Goal: Information Seeking & Learning: Learn about a topic

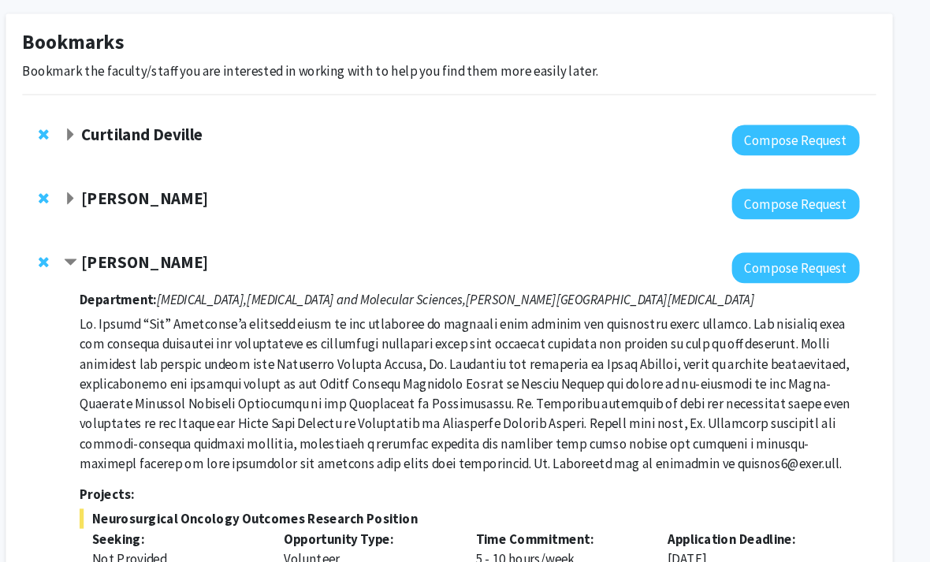
scroll to position [45, 16]
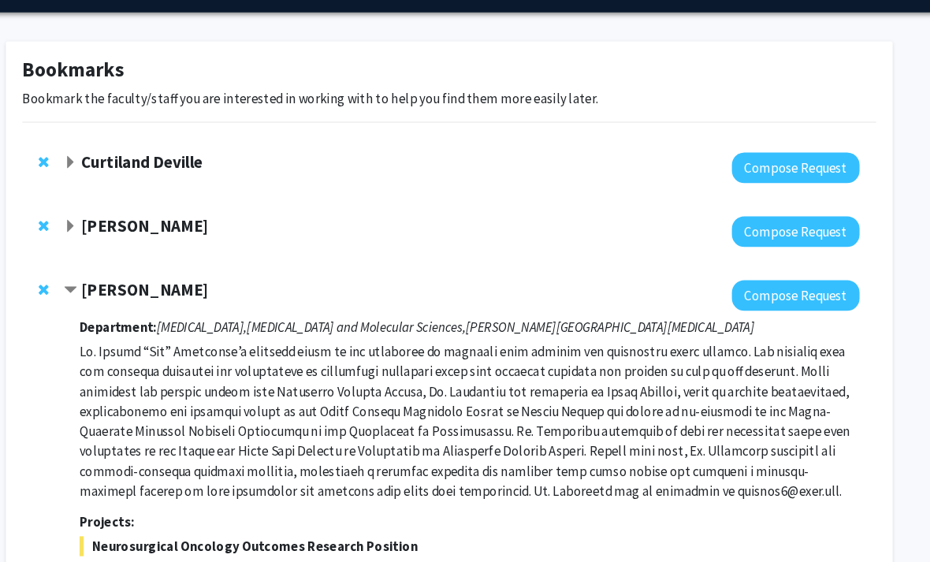
click at [136, 224] on div at bounding box center [469, 220] width 756 height 29
click at [125, 206] on strong "[PERSON_NAME]" at bounding box center [167, 215] width 121 height 20
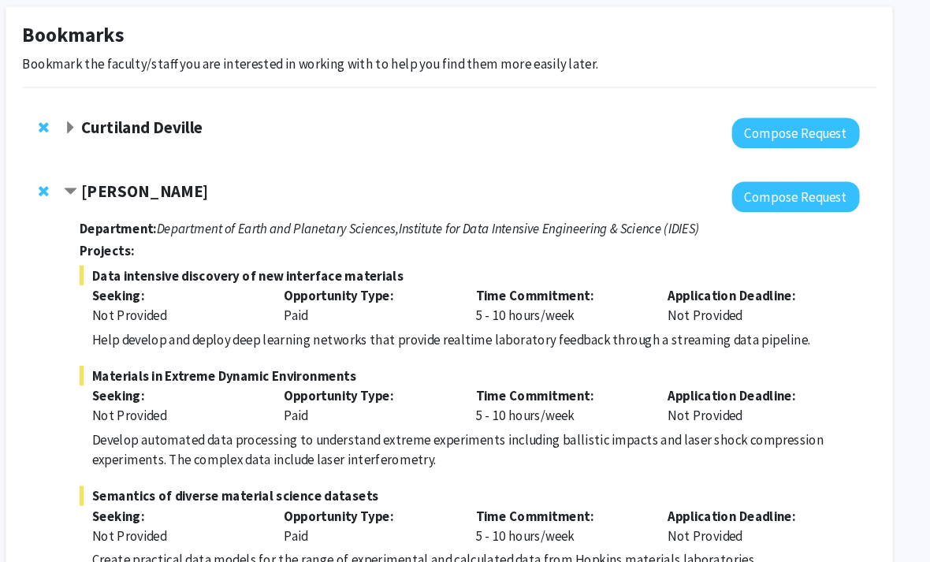
scroll to position [93, 16]
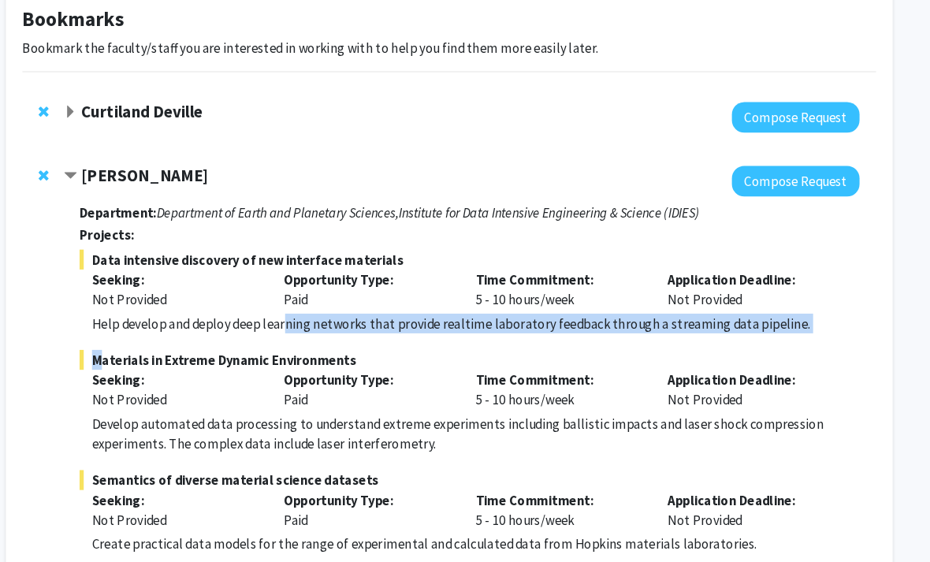
drag, startPoint x: 270, startPoint y: 300, endPoint x: 297, endPoint y: 318, distance: 31.9
click at [297, 318] on fg-project-list "Data intensive discovery of new interface materials Seeking: Not Provided Oppor…" at bounding box center [476, 438] width 741 height 403
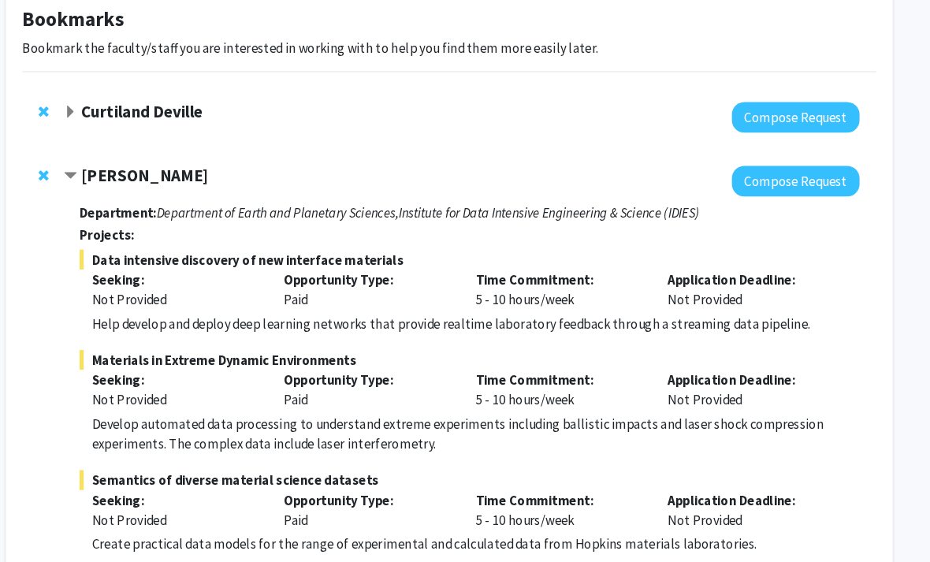
click at [297, 318] on fg-project-list "Data intensive discovery of new interface materials Seeking: Not Provided Oppor…" at bounding box center [476, 438] width 741 height 403
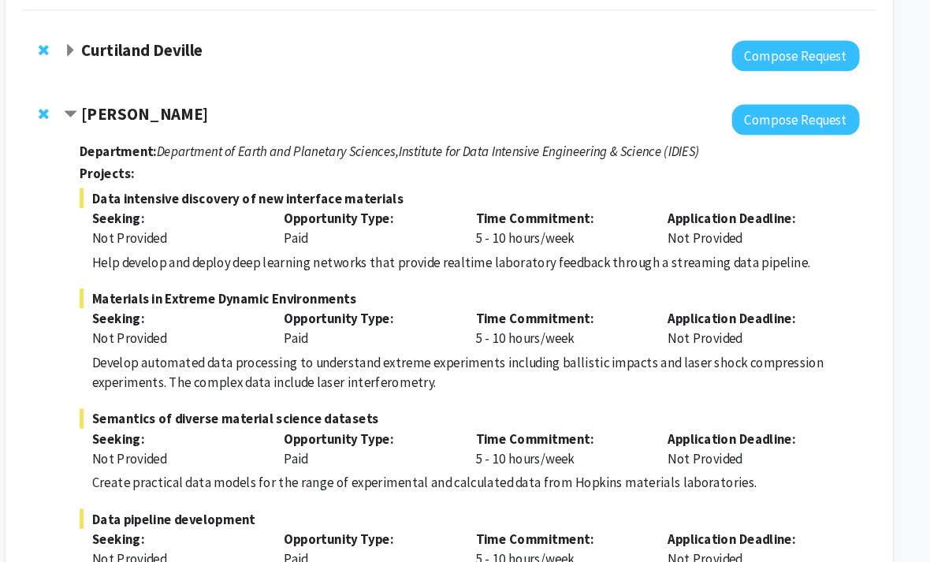
scroll to position [145, 16]
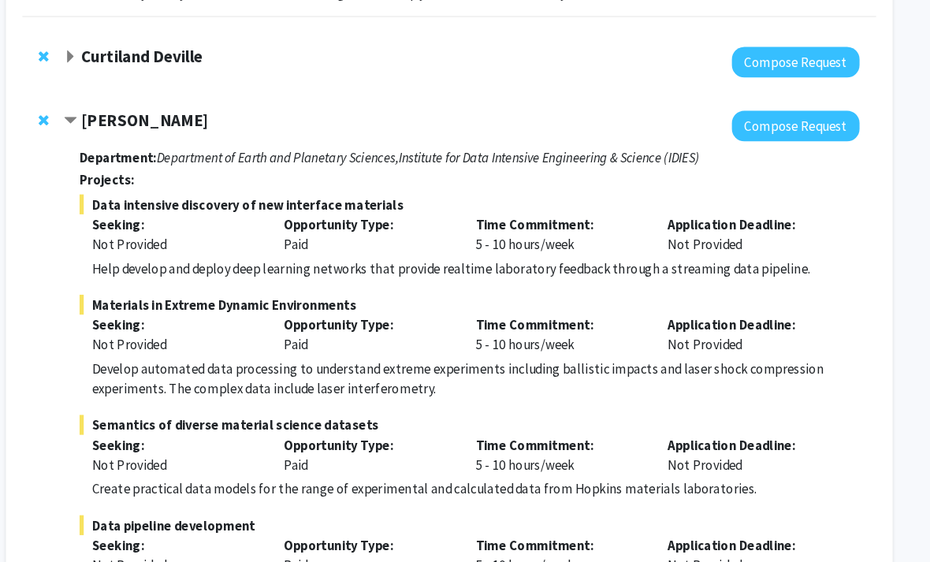
click at [67, 113] on span "Remove David Elbert from bookmarks" at bounding box center [71, 115] width 9 height 13
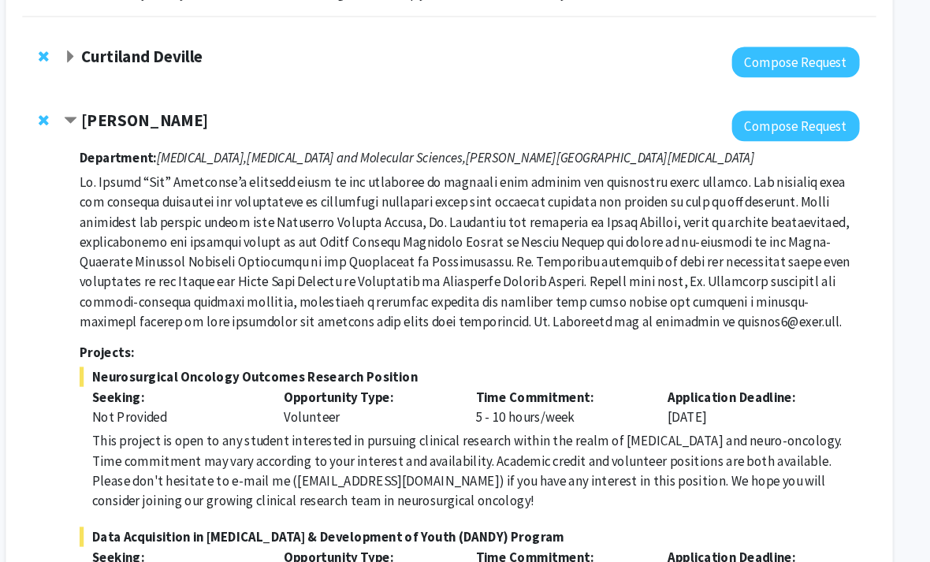
click at [135, 54] on strong "Curtiland Deville" at bounding box center [165, 54] width 116 height 20
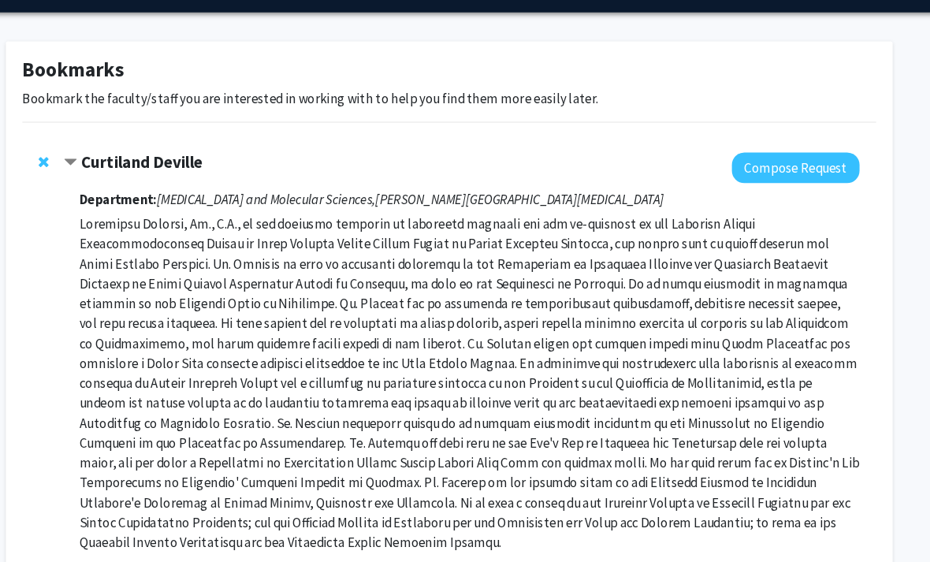
scroll to position [0, 16]
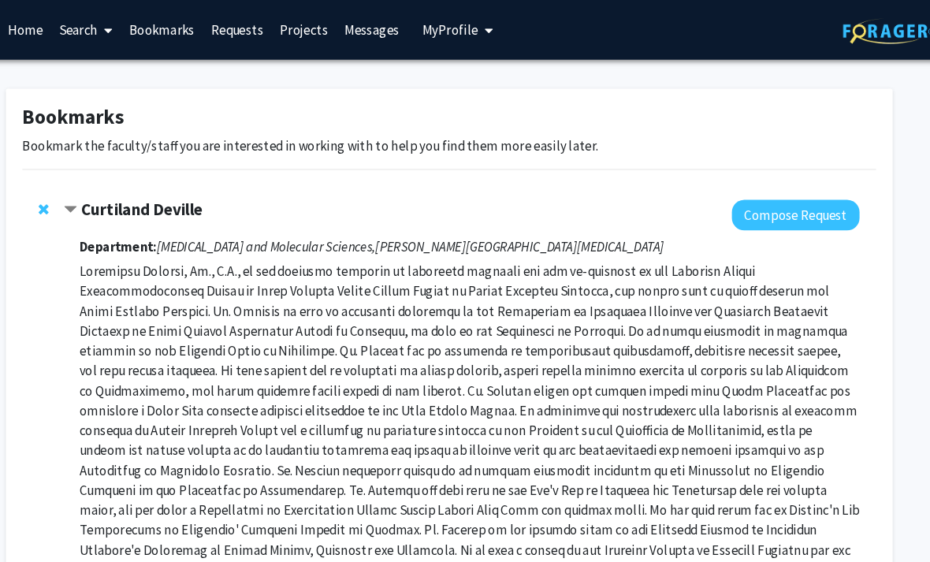
drag, startPoint x: 35, startPoint y: 35, endPoint x: 80, endPoint y: 35, distance: 45.7
click at [35, 35] on link "Home" at bounding box center [54, 28] width 49 height 55
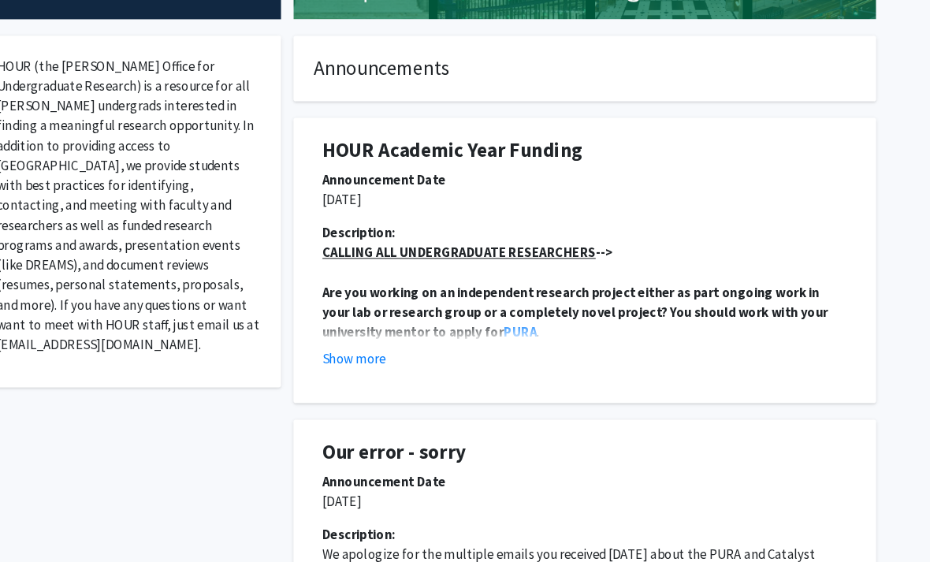
scroll to position [282, 16]
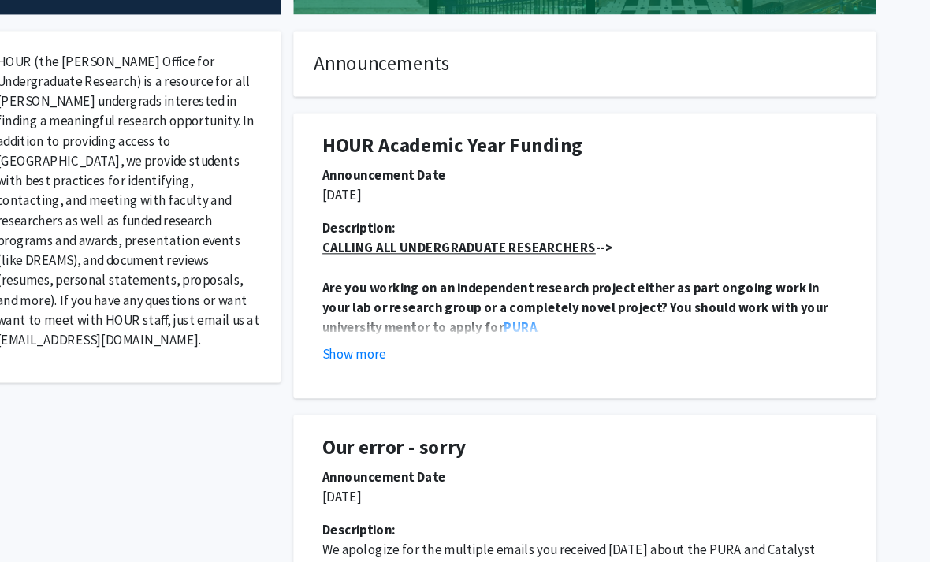
click at [352, 336] on button "Show more" at bounding box center [382, 336] width 61 height 19
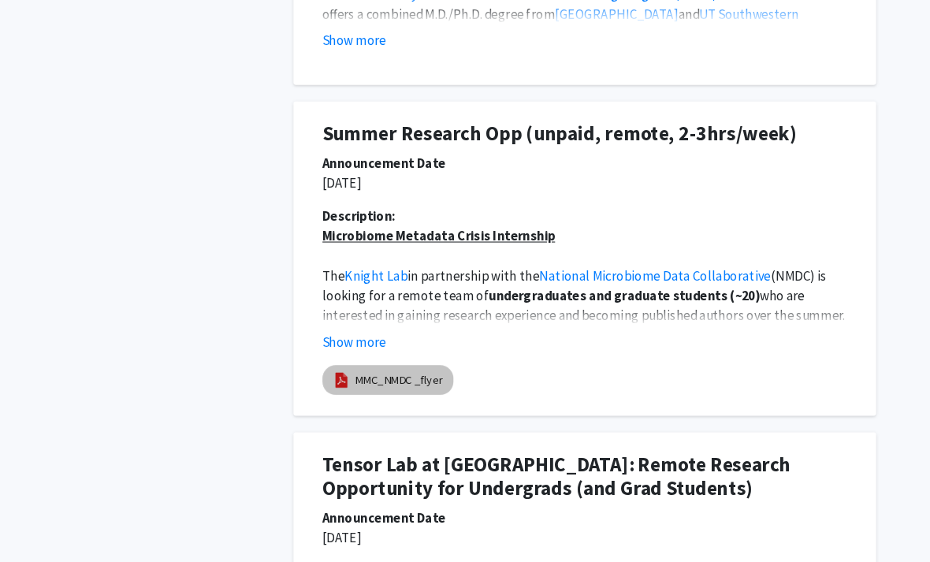
scroll to position [1718, 16]
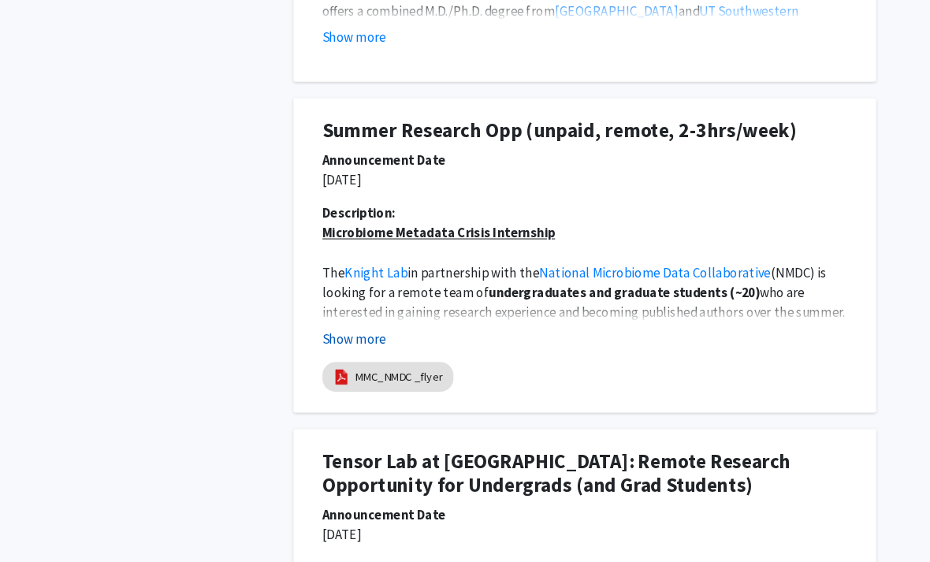
click at [352, 321] on button "Show more" at bounding box center [382, 321] width 61 height 19
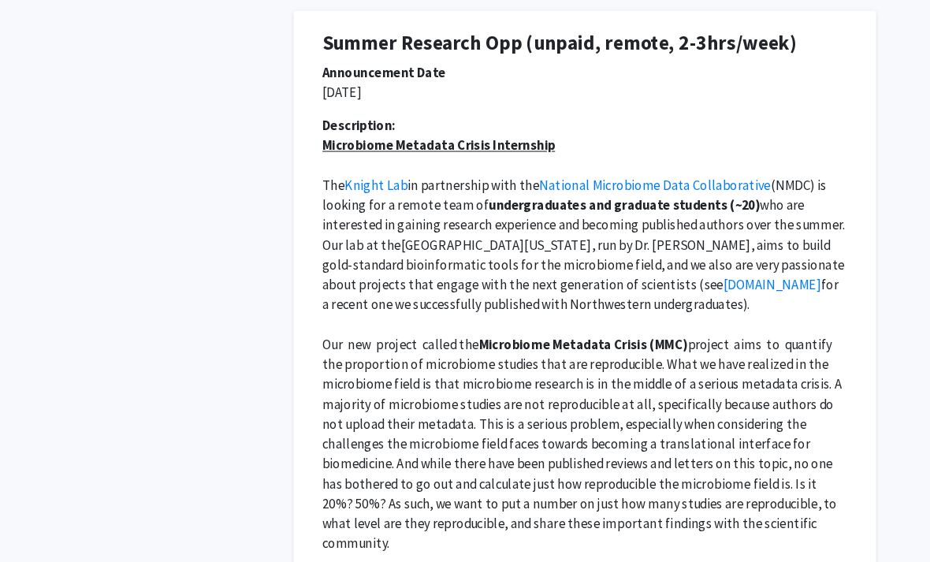
scroll to position [1803, 16]
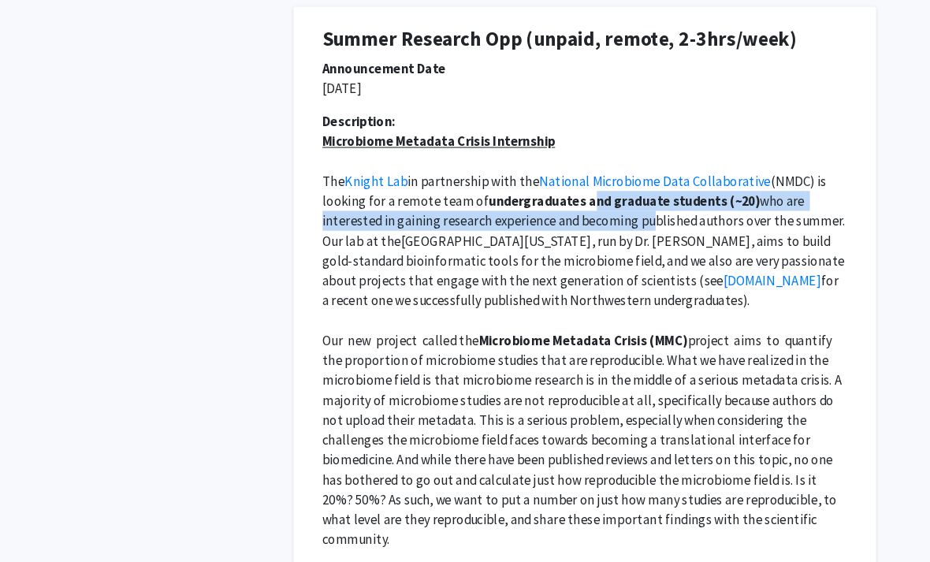
drag, startPoint x: 552, startPoint y: 194, endPoint x: 553, endPoint y: 206, distance: 11.8
click at [553, 206] on p "The Knight Lab in partnership with the National Microbiome Data Collaborative (…" at bounding box center [601, 229] width 499 height 132
click at [553, 206] on span "who are interested in gaining research experience and becoming published author…" at bounding box center [602, 211] width 500 height 54
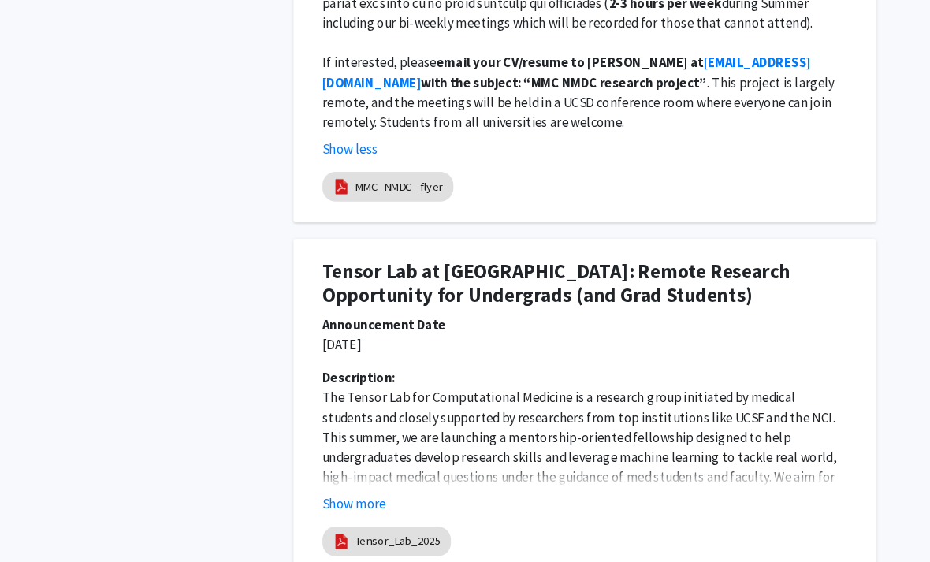
scroll to position [2579, 16]
click at [352, 469] on button "Show more" at bounding box center [382, 478] width 61 height 19
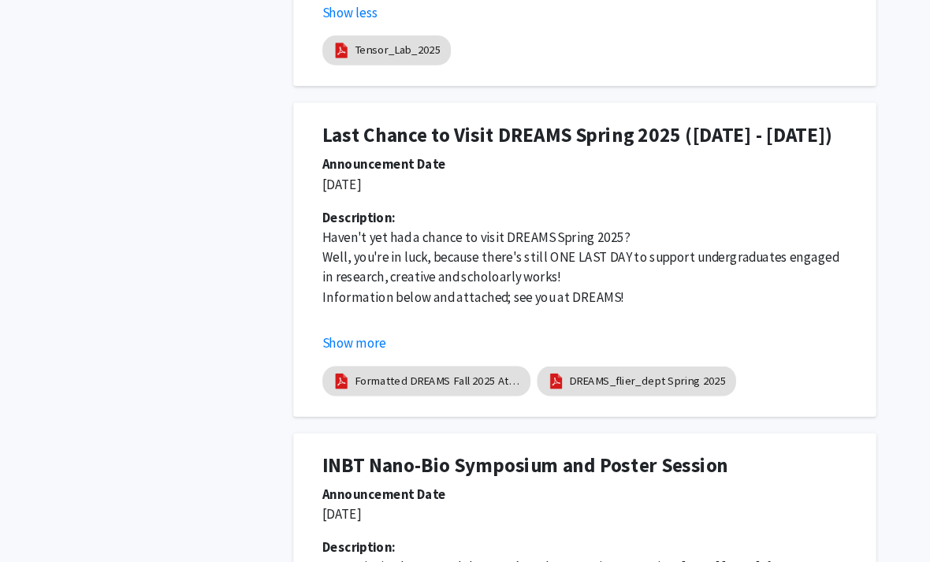
scroll to position [3858, 16]
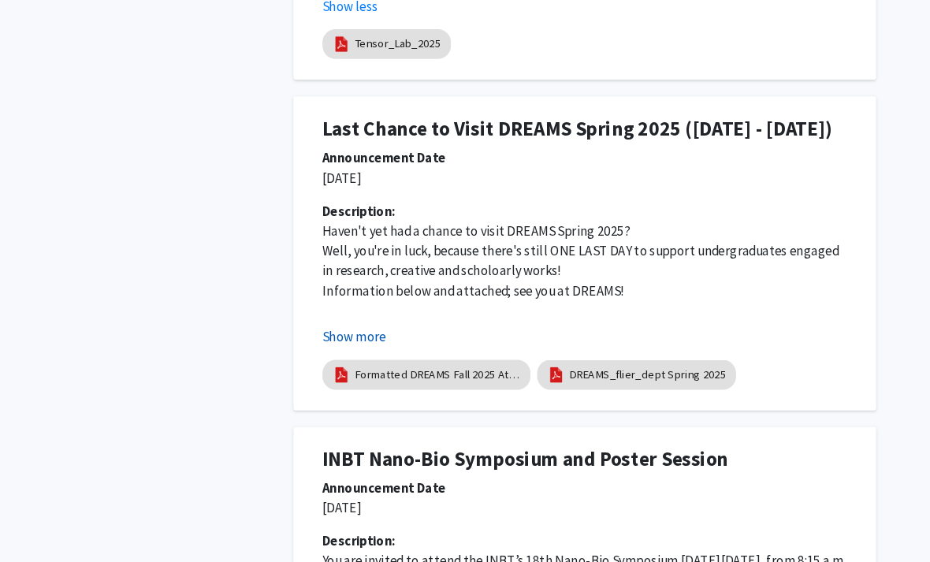
click at [352, 315] on button "Show more" at bounding box center [382, 319] width 61 height 19
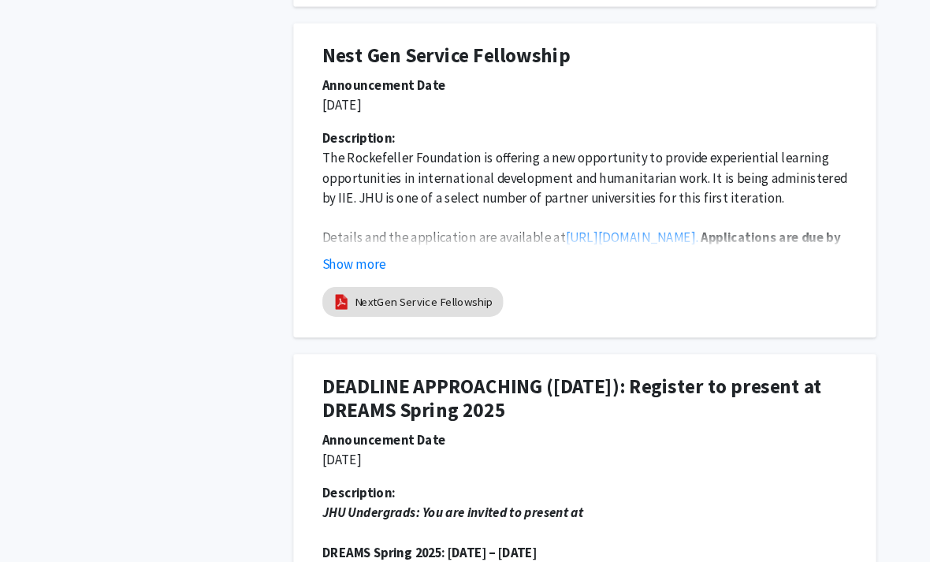
scroll to position [5046, 16]
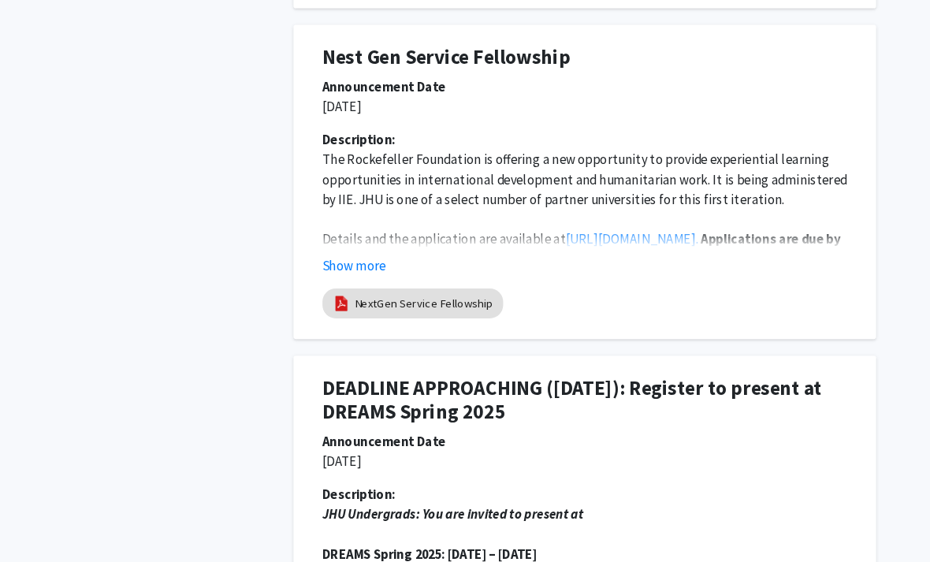
click at [352, 250] on button "Show more" at bounding box center [382, 252] width 61 height 19
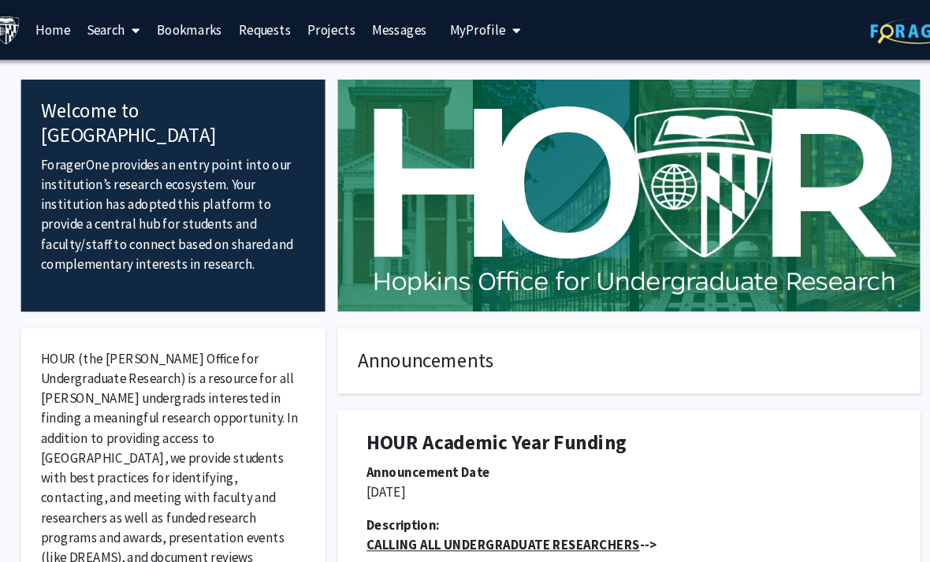
scroll to position [0, 12]
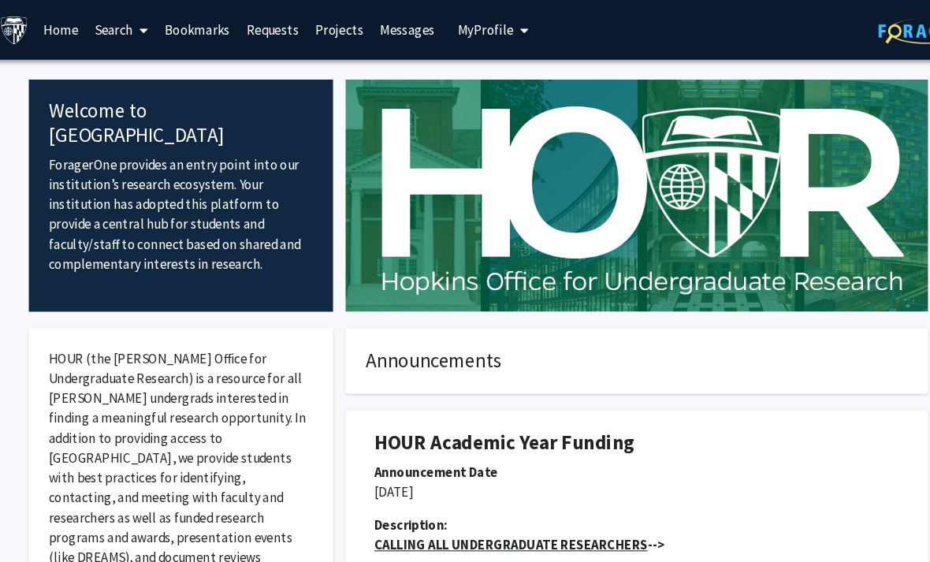
click at [128, 28] on span at bounding box center [134, 29] width 14 height 55
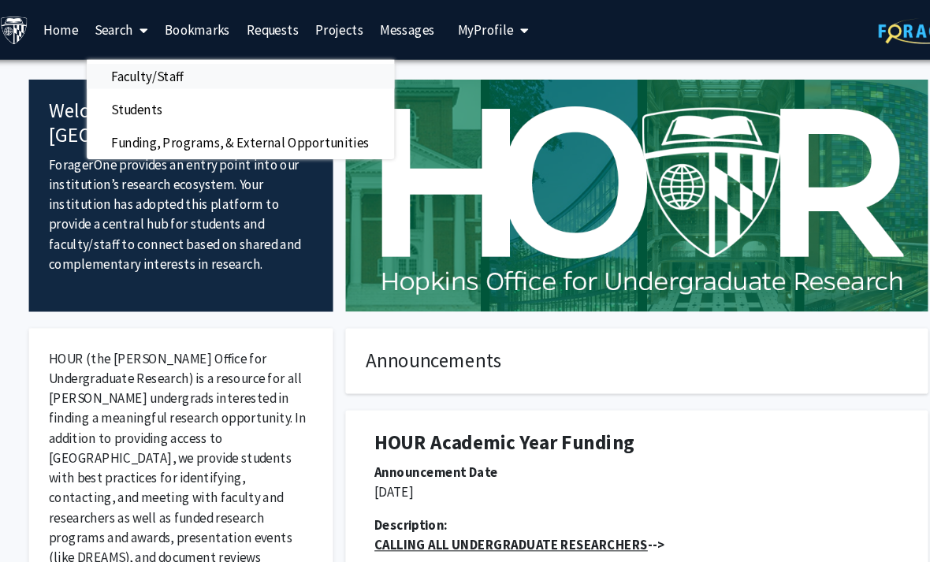
click at [138, 71] on span "Faculty/Staff" at bounding box center [141, 73] width 116 height 32
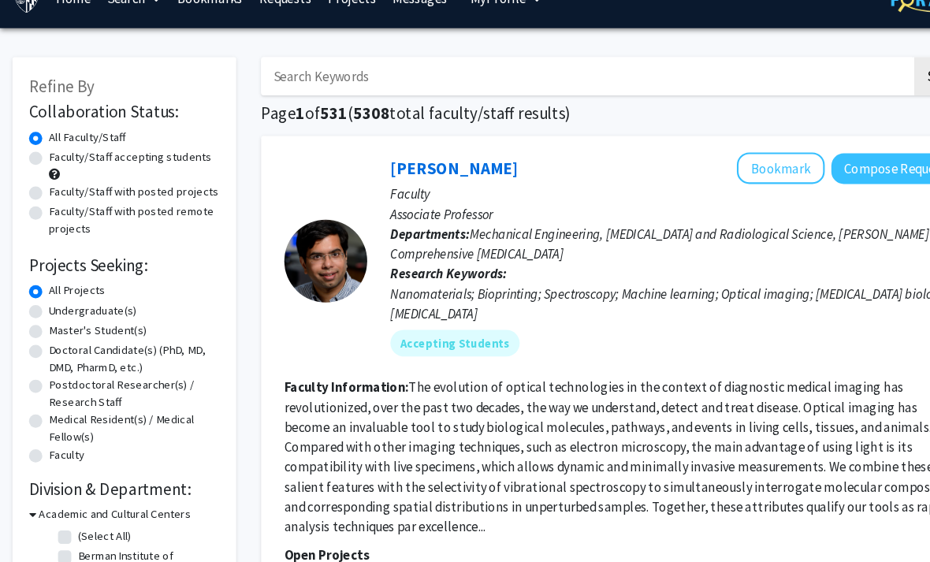
scroll to position [31, 0]
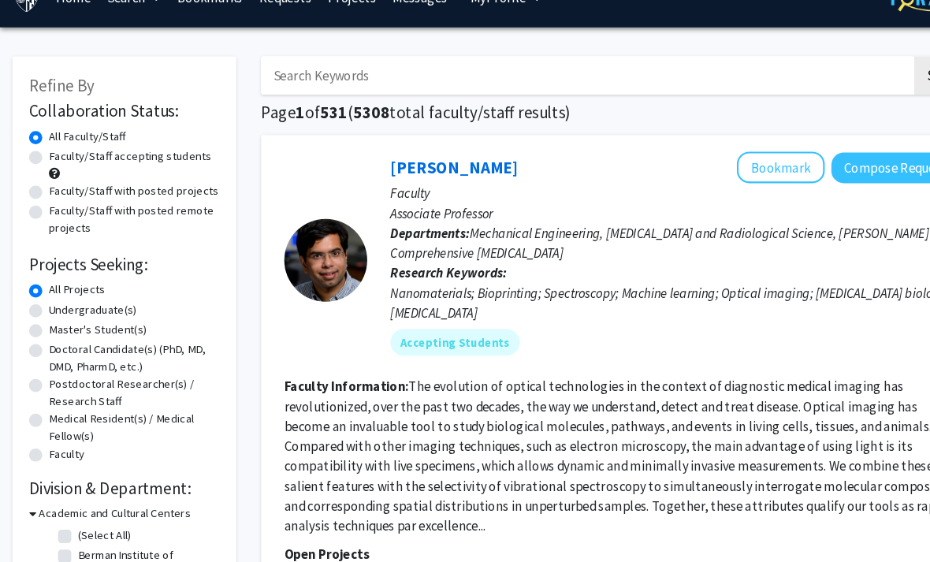
click at [107, 292] on label "Undergraduate(s)" at bounding box center [88, 294] width 84 height 17
click at [57, 292] on input "Undergraduate(s)" at bounding box center [51, 291] width 10 height 10
radio input "true"
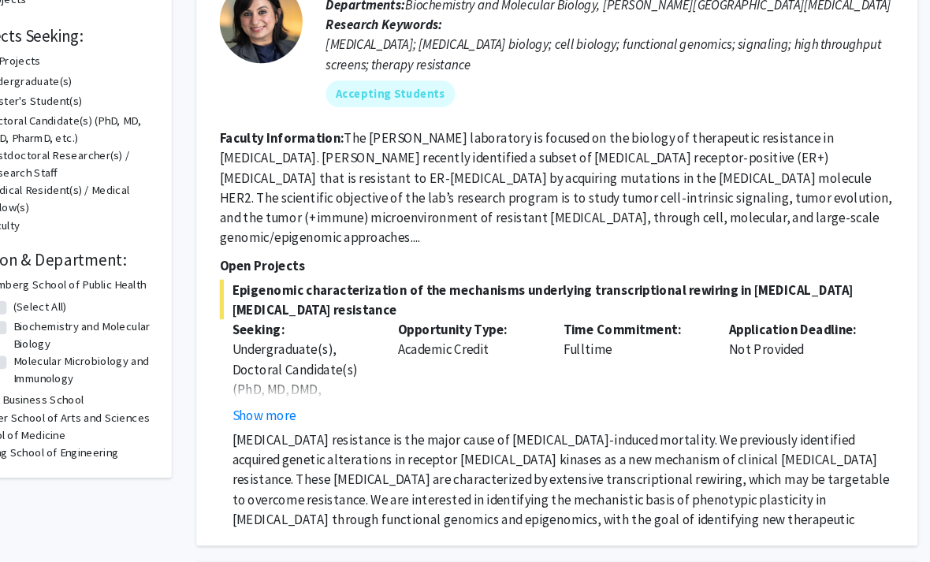
scroll to position [251, 16]
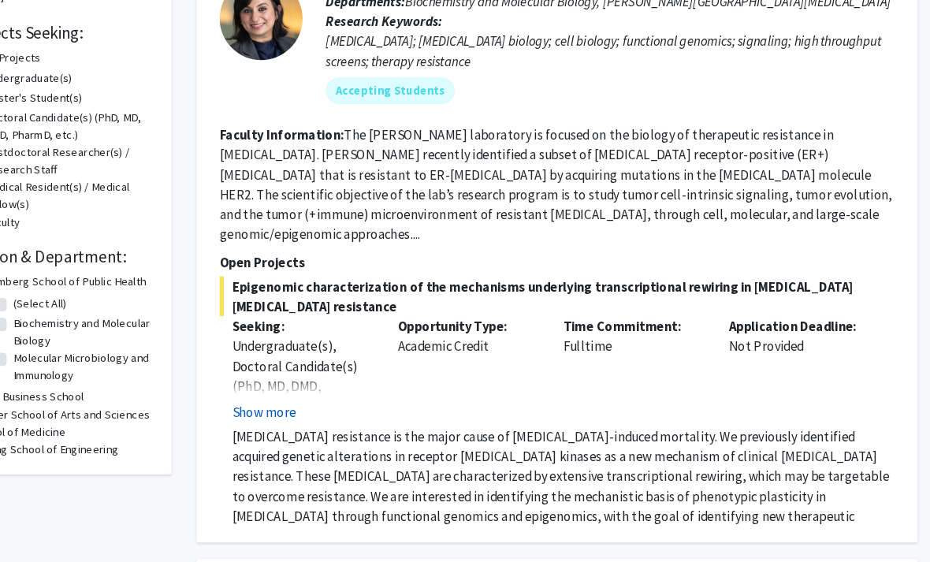
click at [266, 382] on button "Show more" at bounding box center [296, 391] width 61 height 19
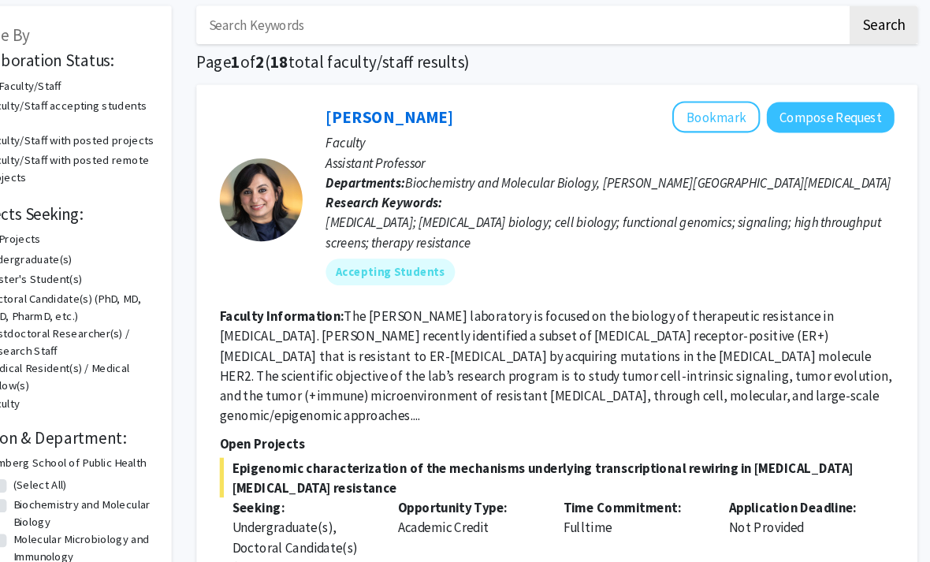
scroll to position [78, 16]
click at [685, 117] on button "Bookmark" at bounding box center [727, 112] width 84 height 30
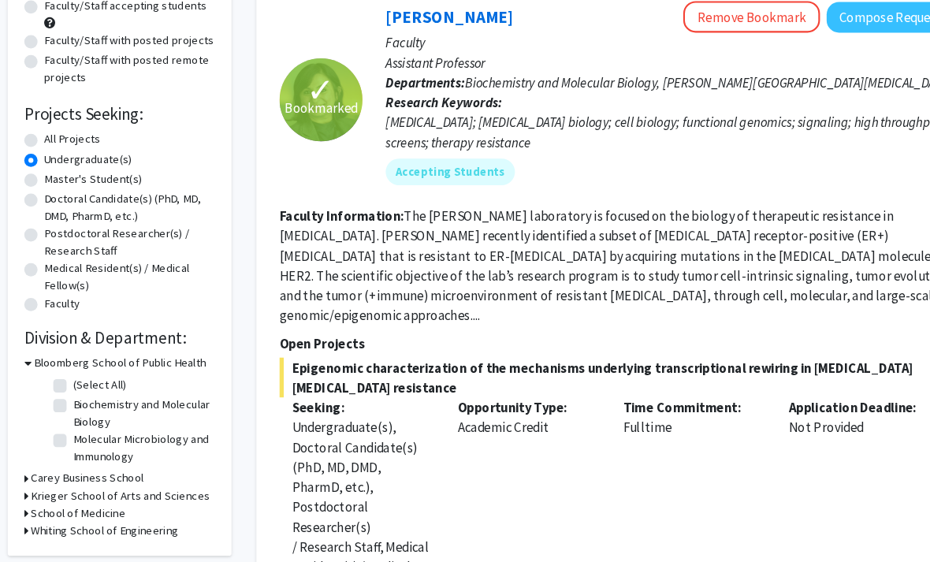
scroll to position [175, 0]
click at [46, 452] on h3 "Carey Business School" at bounding box center [87, 453] width 107 height 17
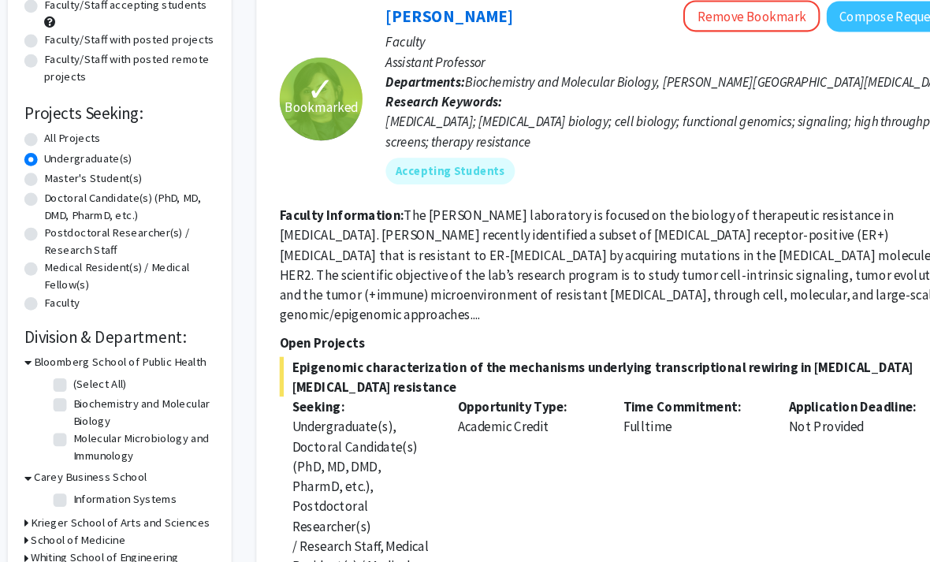
click at [83, 493] on h3 "Krieger School of Arts and Sciences" at bounding box center [119, 496] width 170 height 17
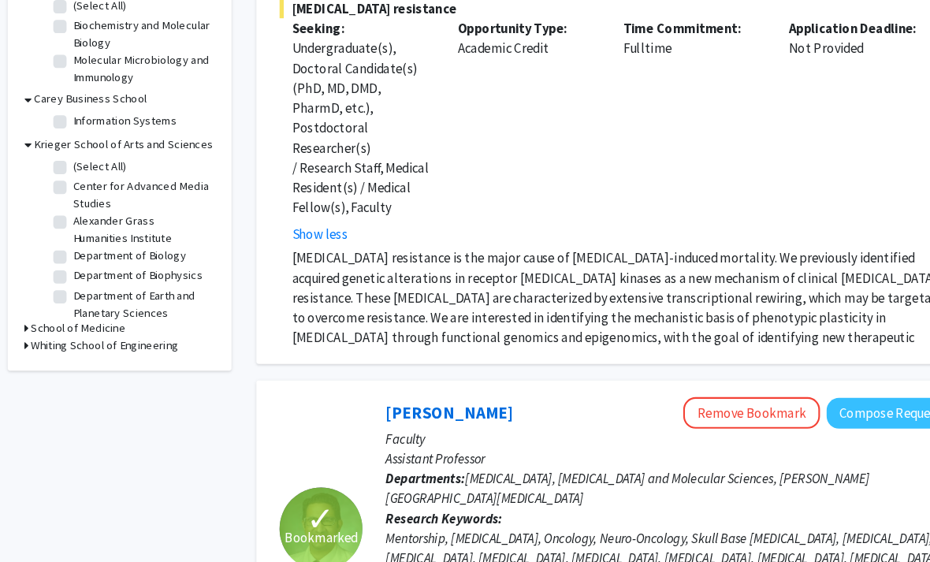
scroll to position [539, 0]
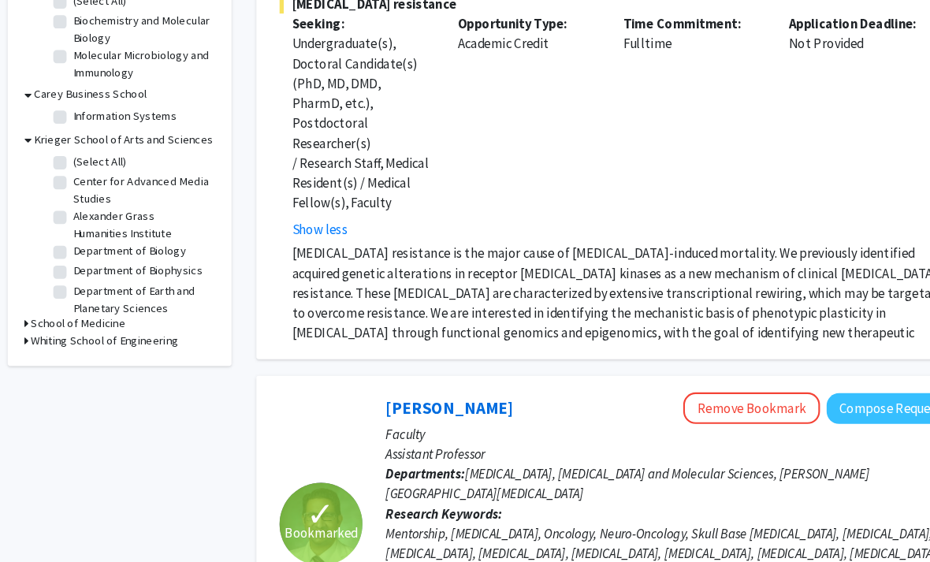
click at [74, 236] on label "Department of Biology" at bounding box center [127, 238] width 107 height 17
click at [74, 236] on input "Department of Biology" at bounding box center [79, 235] width 10 height 10
checkbox input "true"
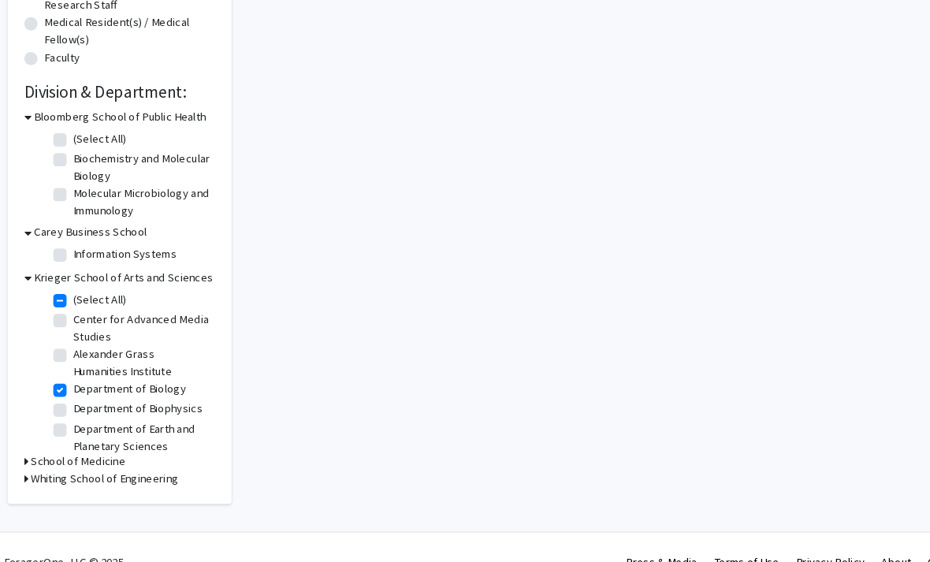
checkbox input "true"
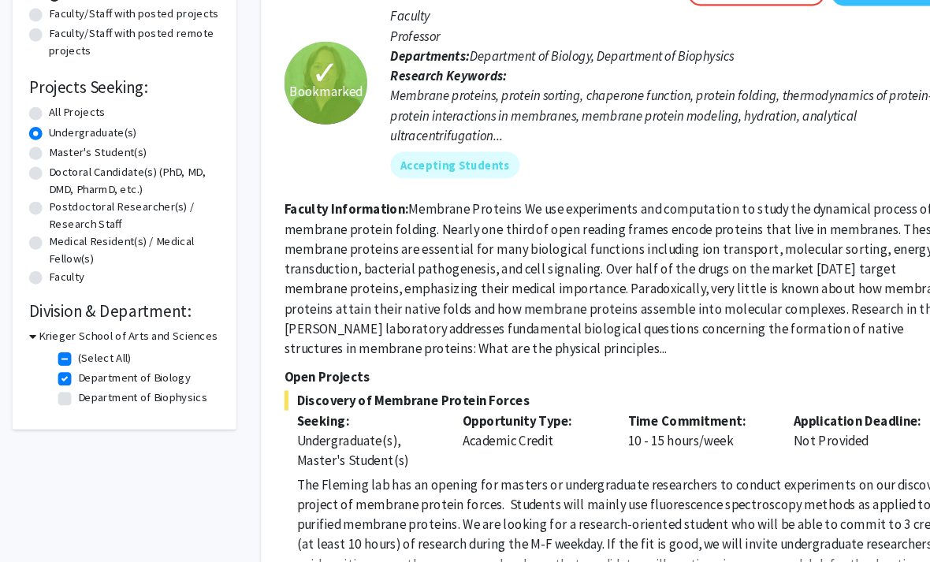
scroll to position [235, 0]
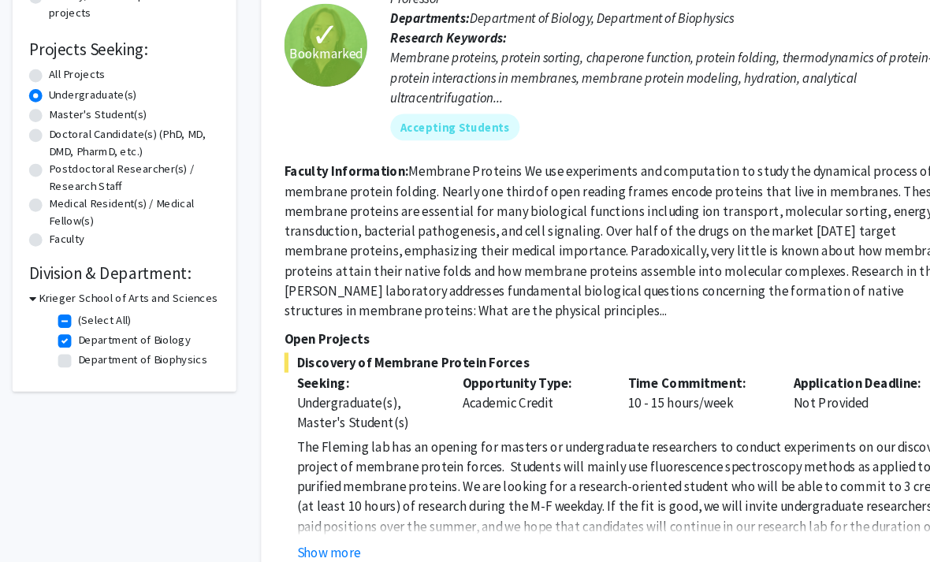
click at [74, 303] on label "(Select All)" at bounding box center [99, 304] width 50 height 17
click at [74, 303] on input "(Select All)" at bounding box center [79, 301] width 10 height 10
checkbox input "false"
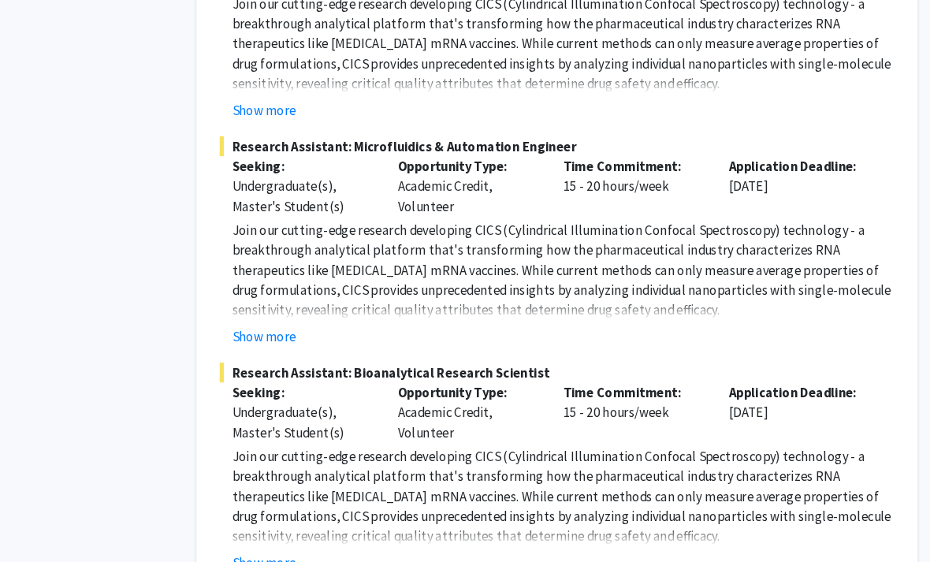
scroll to position [2053, 16]
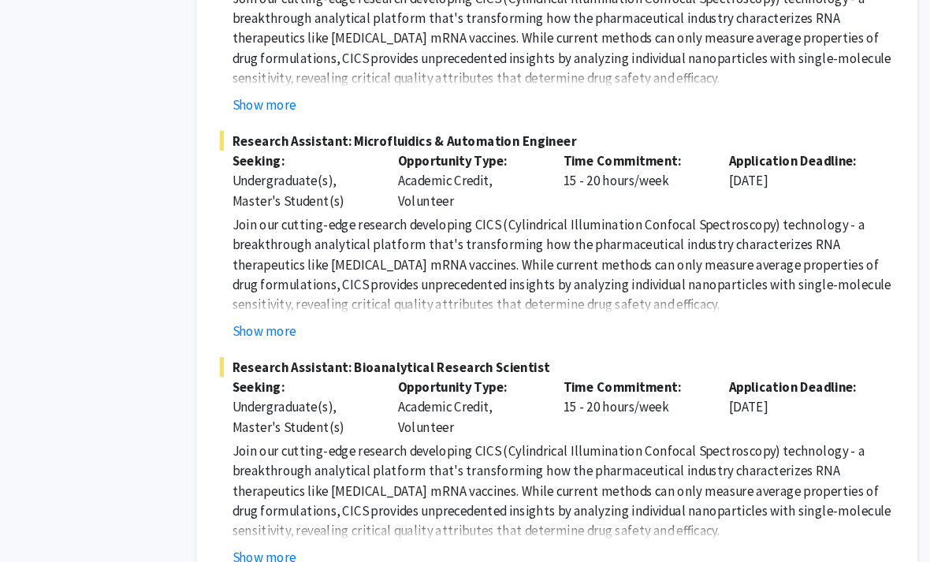
click at [266, 520] on button "Show more" at bounding box center [296, 529] width 61 height 19
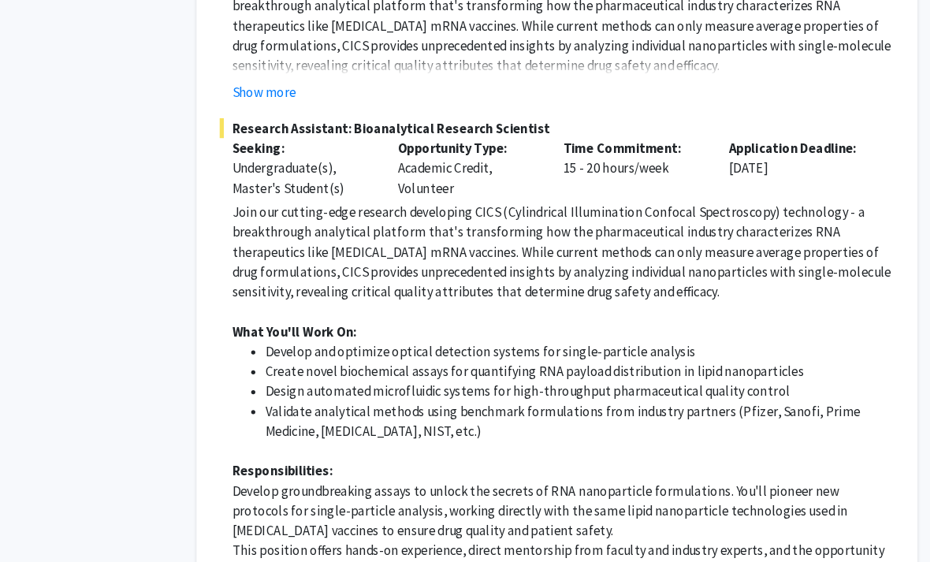
scroll to position [2281, 16]
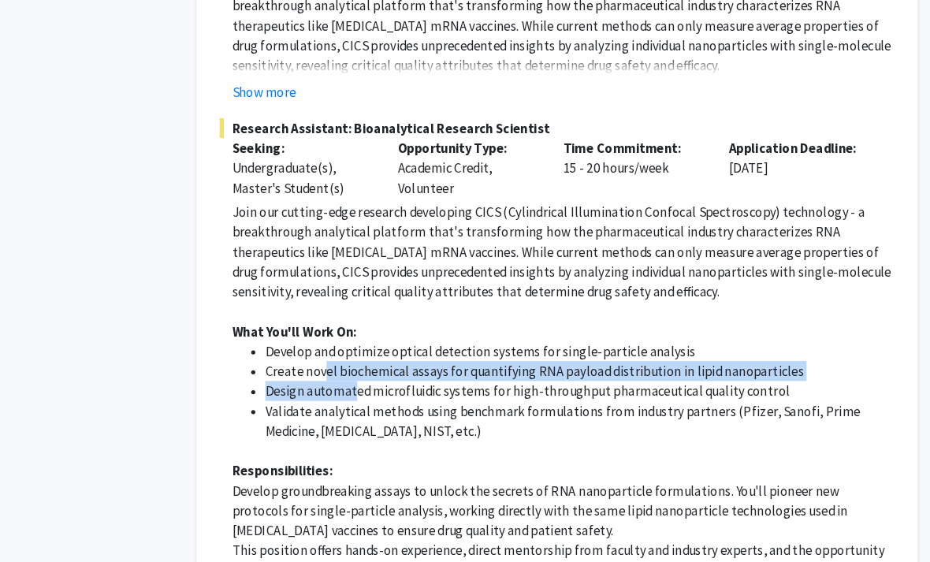
drag, startPoint x: 308, startPoint y: 298, endPoint x: 337, endPoint y: 314, distance: 33.1
click at [337, 324] on ul "Develop and optimize optical detection systems for single-particle analysis Cre…" at bounding box center [581, 371] width 630 height 95
click at [337, 362] on li "Design automated microfluidic systems for high-throughput pharmaceutical qualit…" at bounding box center [597, 371] width 598 height 19
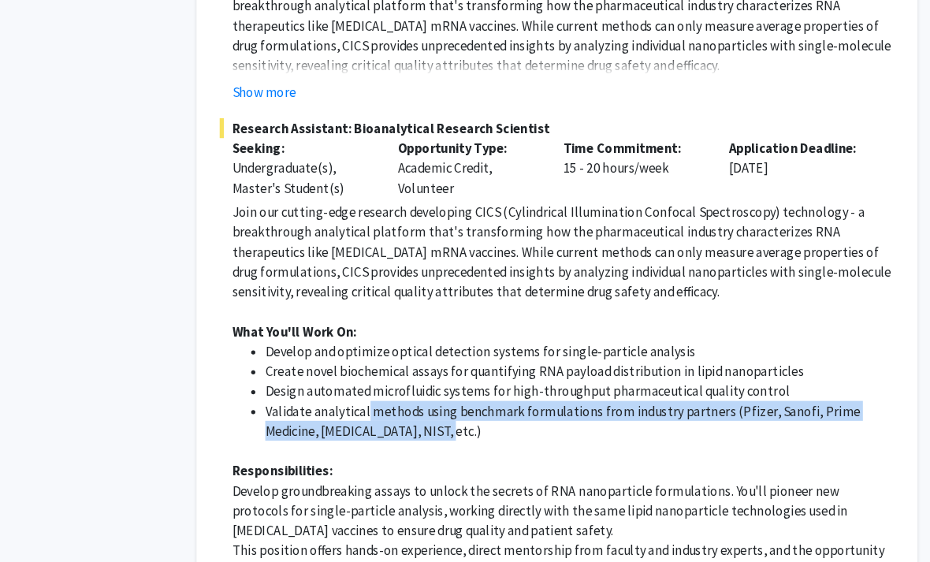
drag, startPoint x: 362, startPoint y: 342, endPoint x: 349, endPoint y: 333, distance: 15.3
click at [349, 381] on li "Validate analytical methods using benchmark formulations from industry partners…" at bounding box center [597, 400] width 598 height 38
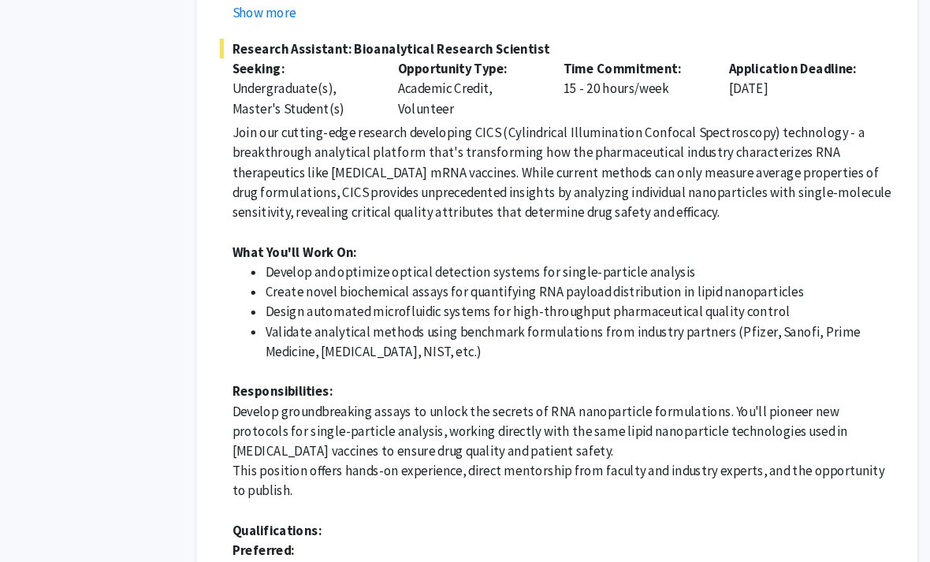
scroll to position [2359, 16]
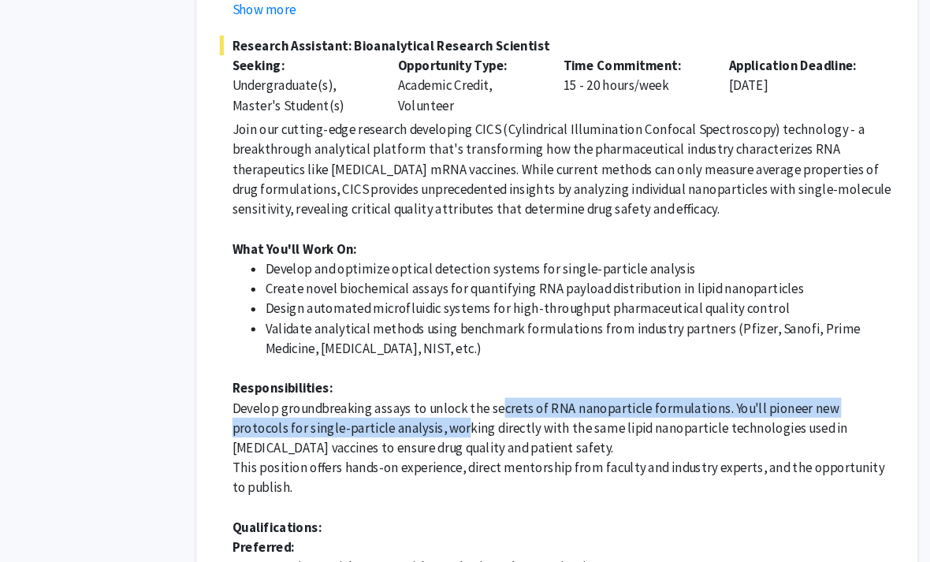
drag, startPoint x: 476, startPoint y: 325, endPoint x: 367, endPoint y: 354, distance: 112.4
click at [367, 378] on p "Develop groundbreaking assays to unlock the secrets of RNA nanoparticle formula…" at bounding box center [581, 406] width 630 height 57
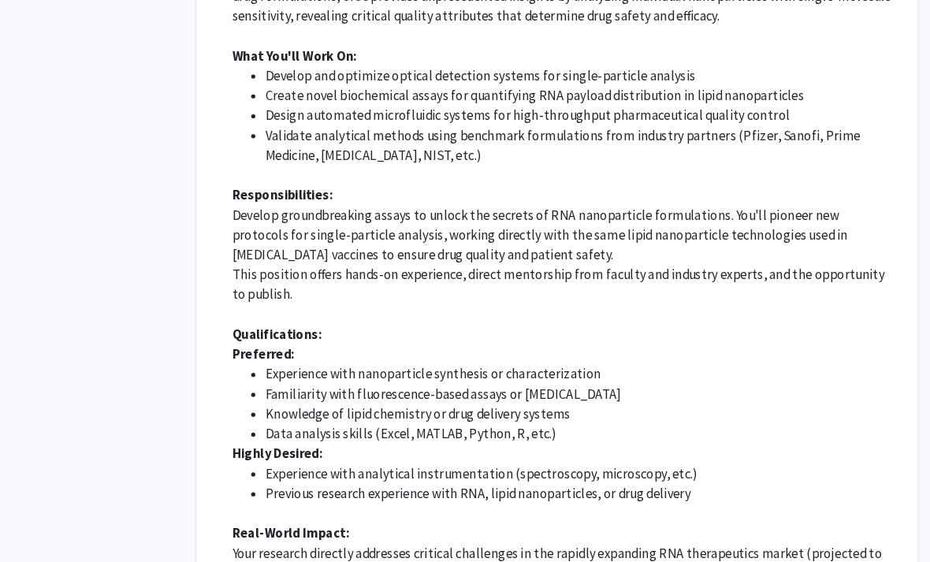
scroll to position [2546, 16]
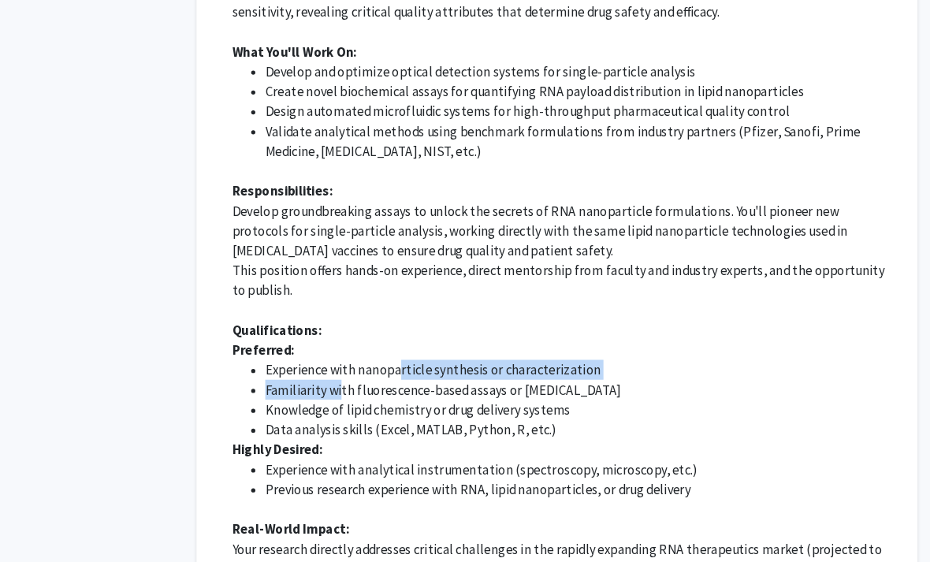
drag, startPoint x: 377, startPoint y: 295, endPoint x: 324, endPoint y: 310, distance: 55.4
click at [324, 342] on ul "Experience with nanoparticle synthesis or characterization Familiarity with flu…" at bounding box center [581, 380] width 630 height 76
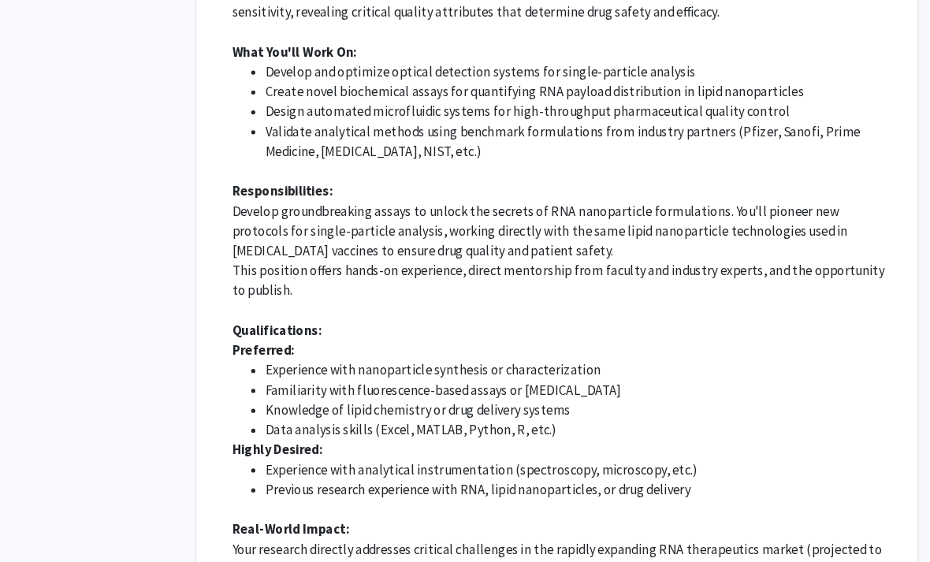
click at [329, 361] on li "Familiarity with fluorescence-based assays or [MEDICAL_DATA]" at bounding box center [597, 370] width 598 height 19
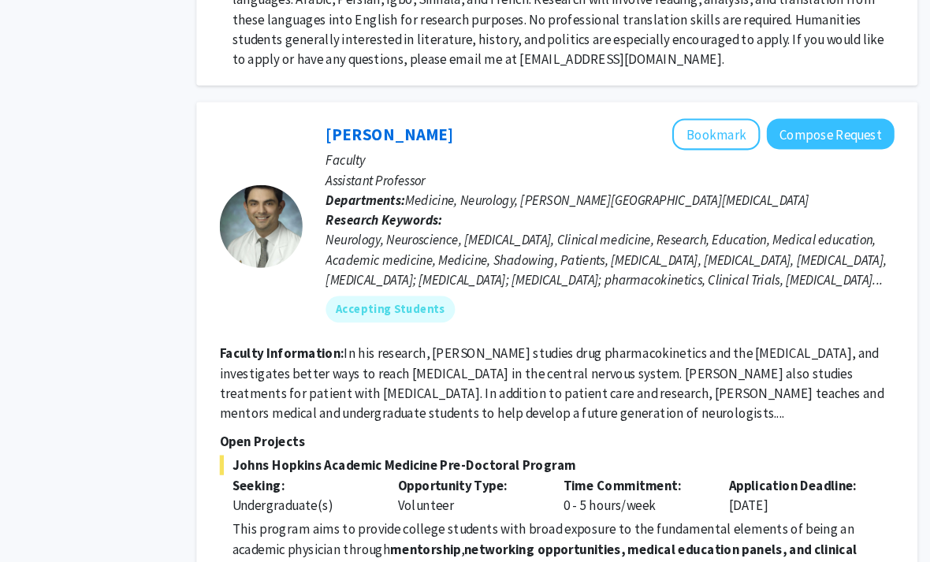
scroll to position [3798, 16]
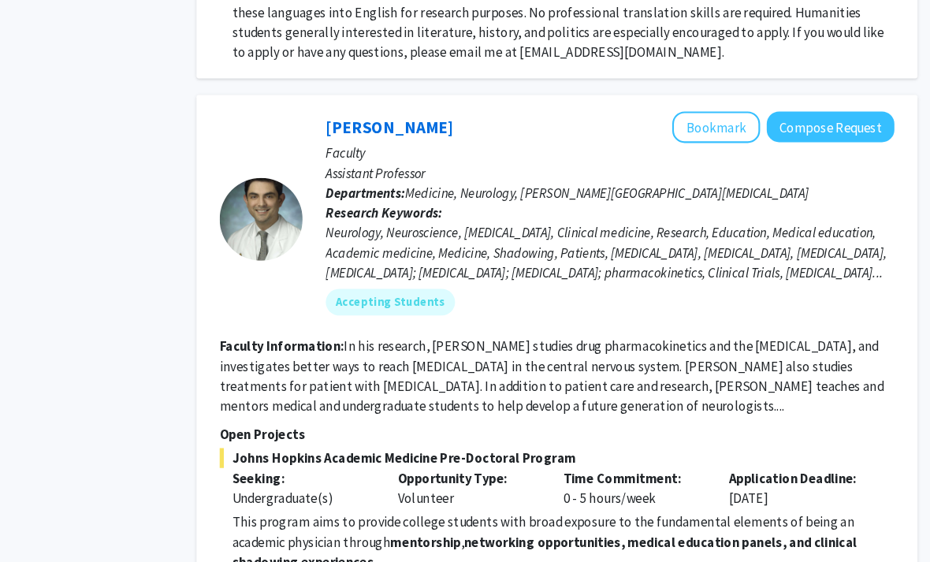
scroll to position [3799, 16]
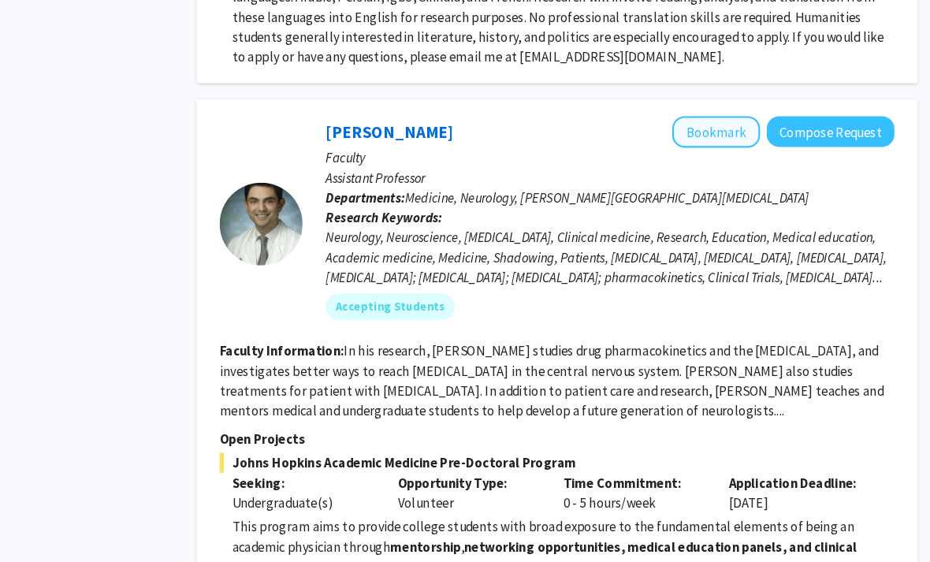
click at [685, 110] on button "Bookmark" at bounding box center [727, 125] width 84 height 30
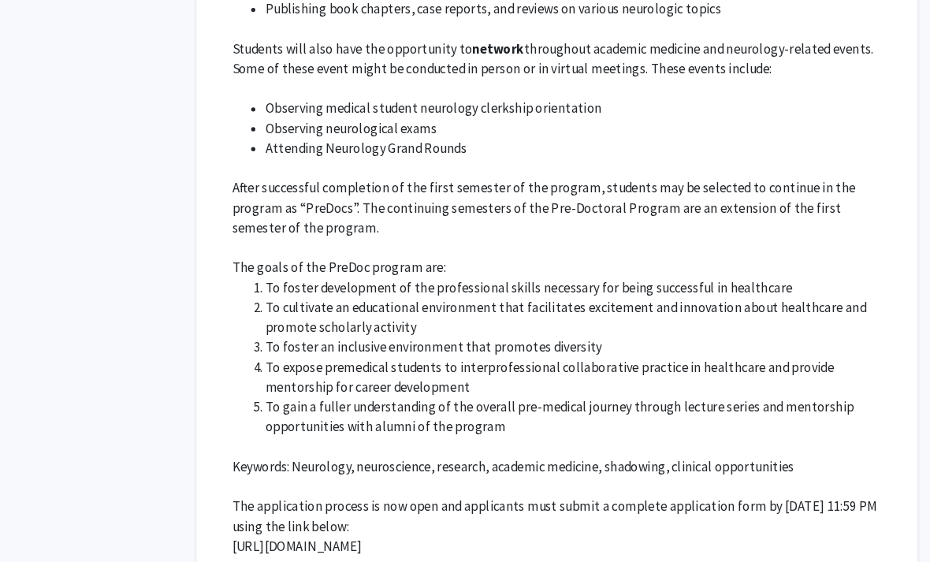
scroll to position [4522, 16]
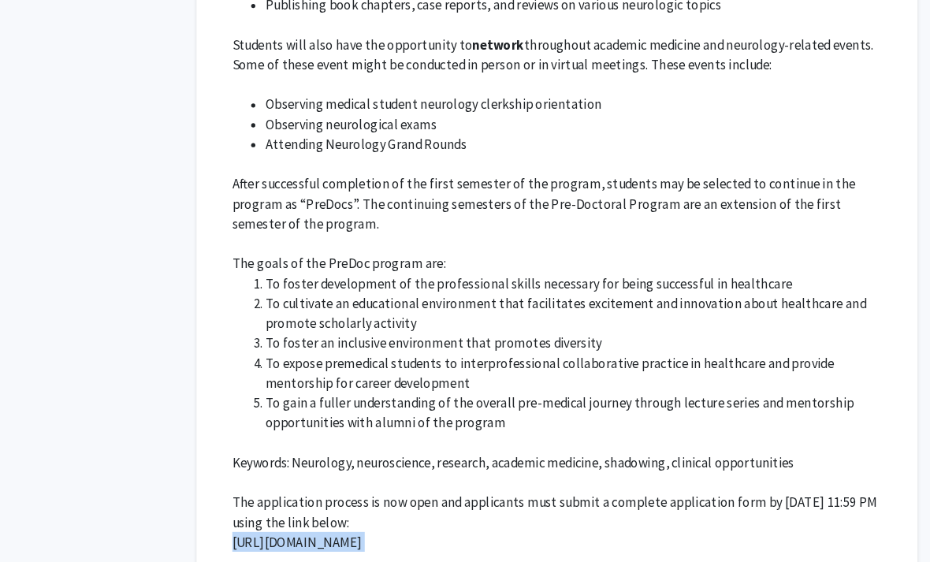
drag, startPoint x: 299, startPoint y: 429, endPoint x: 221, endPoint y: 403, distance: 82.2
click at [254, 403] on fg-read-more "This program aims to provide college students with broad exposure to the fundam…" at bounding box center [574, 159] width 641 height 782
click at [374, 505] on p "[URL][DOMAIN_NAME]" at bounding box center [581, 514] width 630 height 19
click at [679, 410] on p at bounding box center [581, 419] width 630 height 19
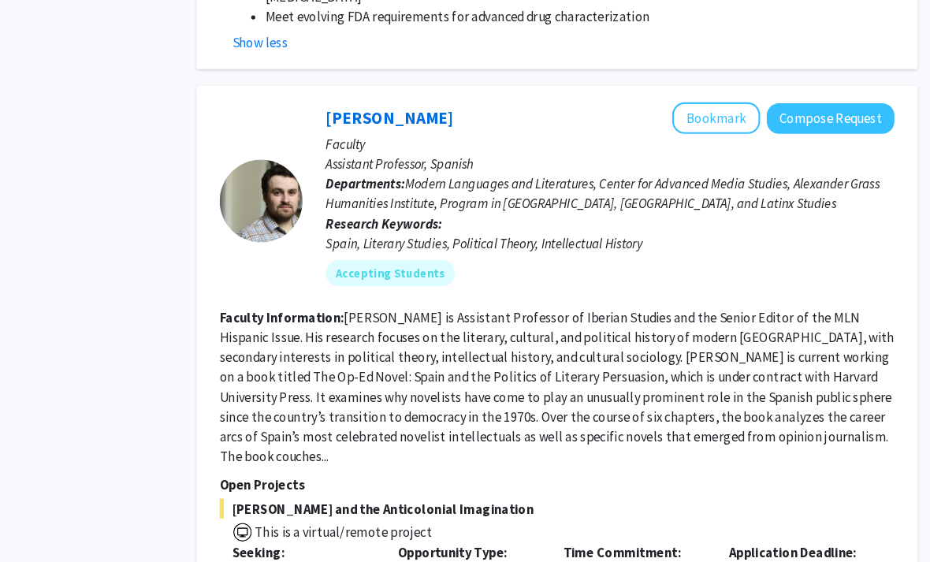
scroll to position [3141, 16]
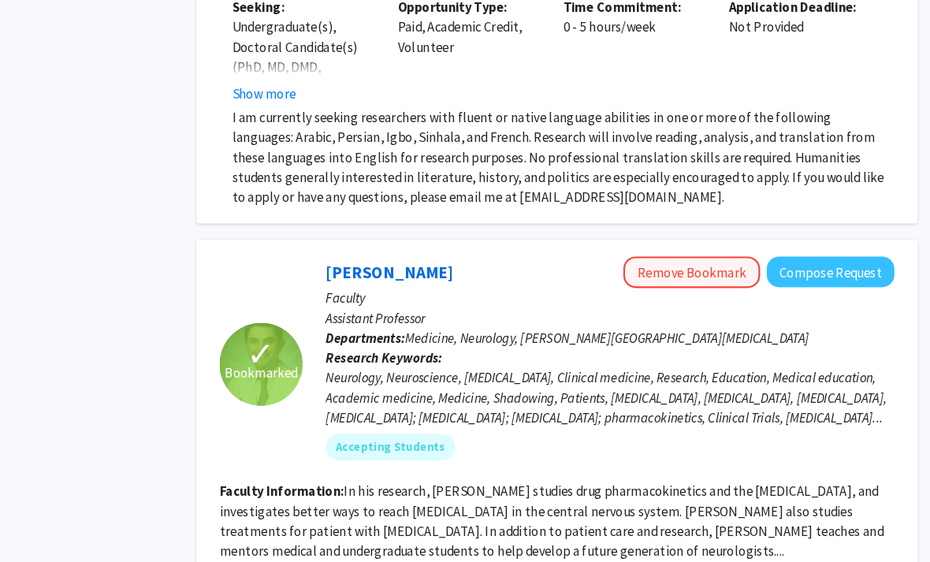
click at [693, 243] on button "Remove Bookmark" at bounding box center [703, 258] width 130 height 30
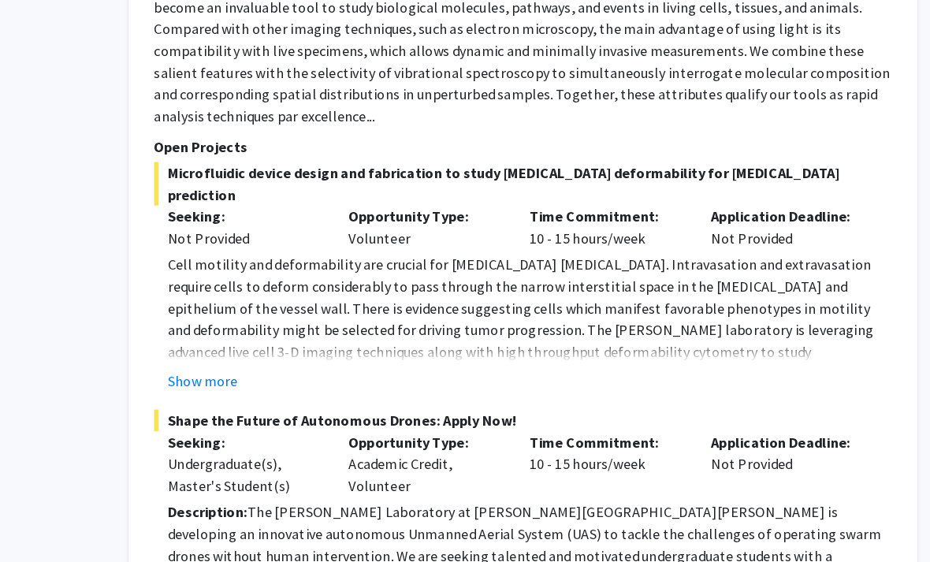
scroll to position [5347, 16]
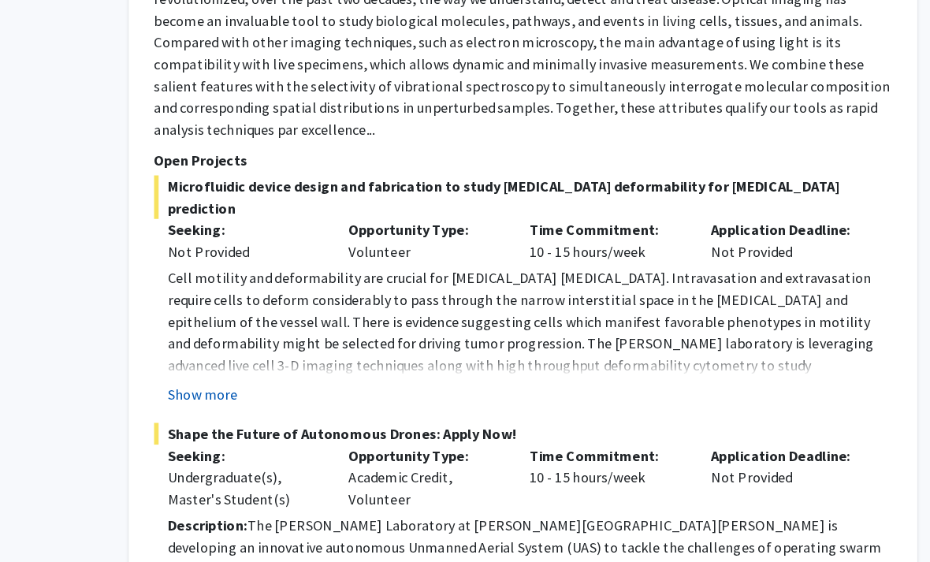
click at [266, 348] on button "Show more" at bounding box center [296, 357] width 61 height 19
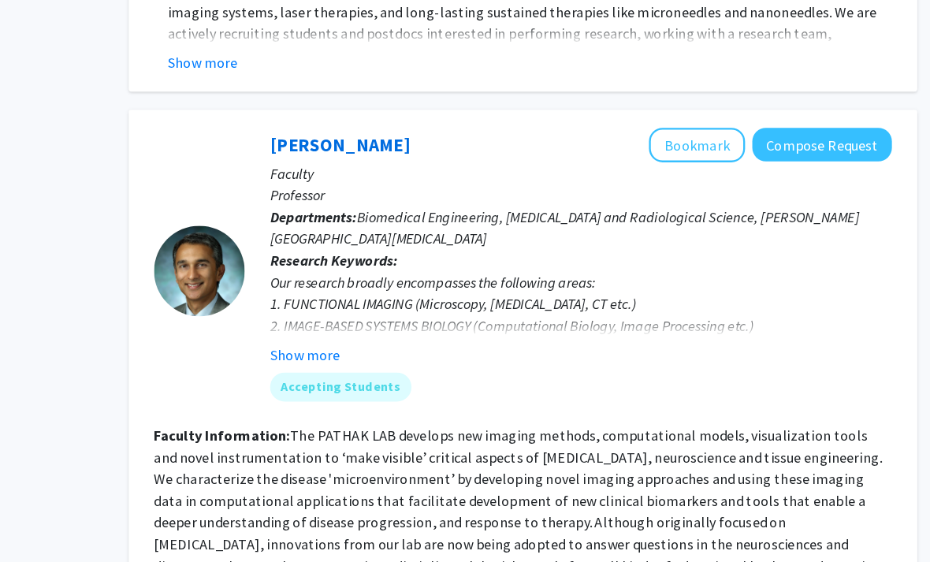
scroll to position [7309, 16]
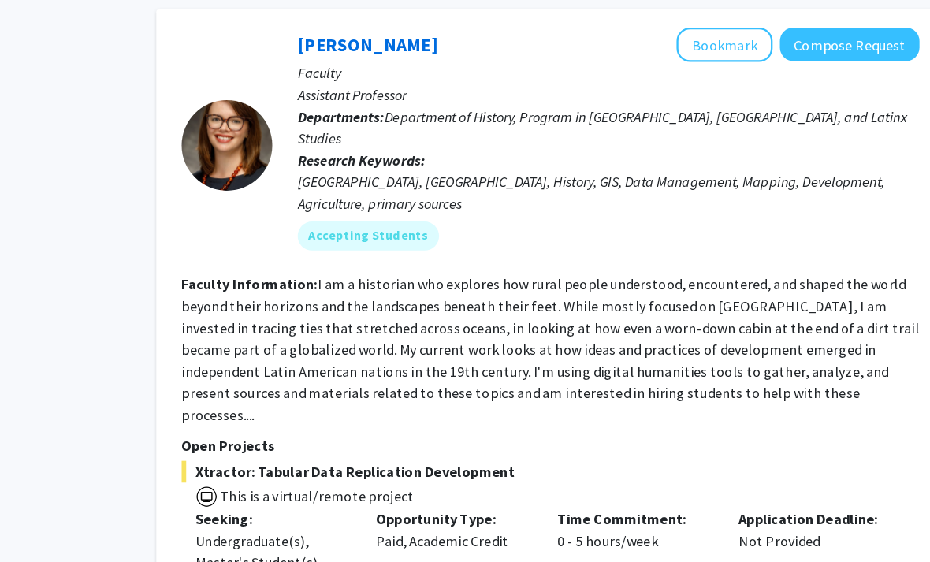
scroll to position [8178, 16]
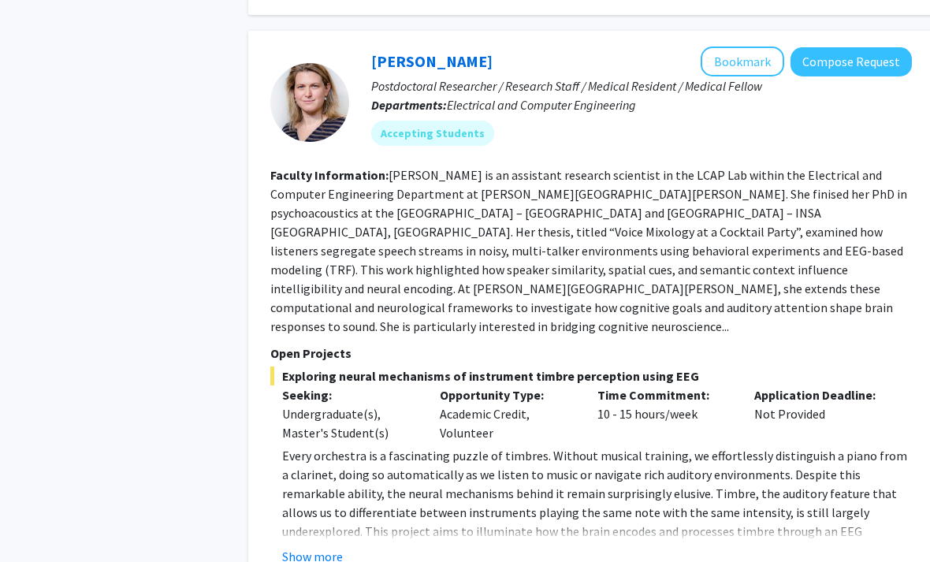
scroll to position [815, 0]
click at [320, 547] on button "Show more" at bounding box center [312, 556] width 61 height 19
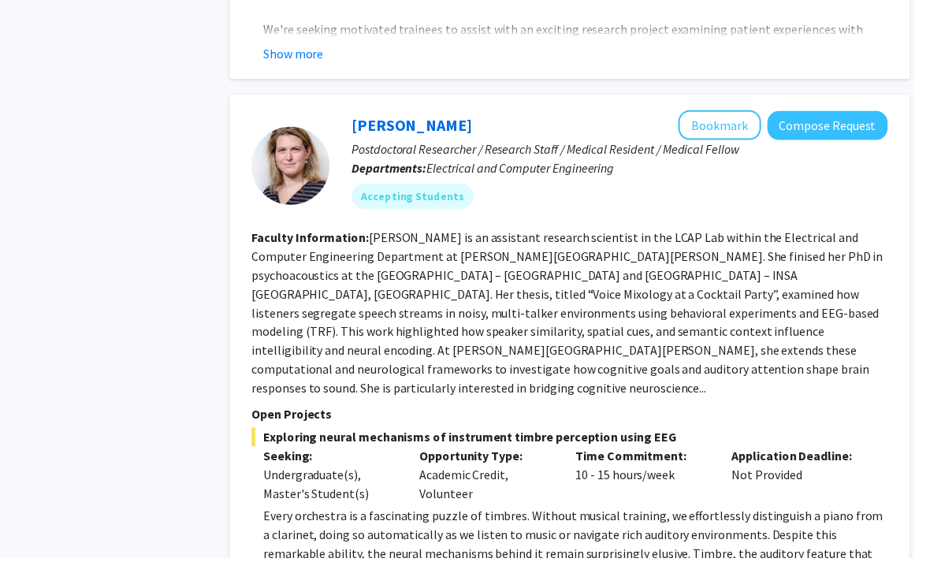
scroll to position [703, 16]
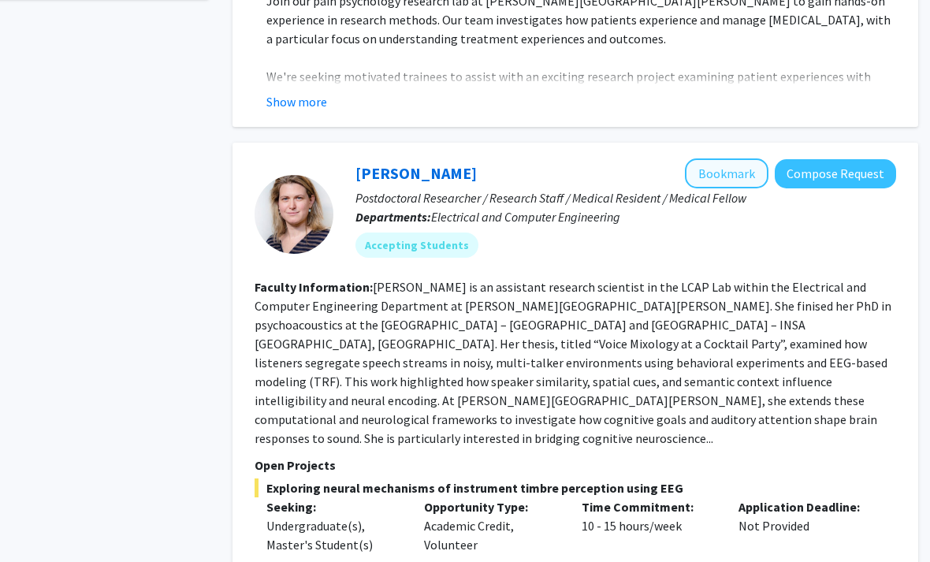
click at [735, 158] on button "Bookmark" at bounding box center [727, 173] width 84 height 30
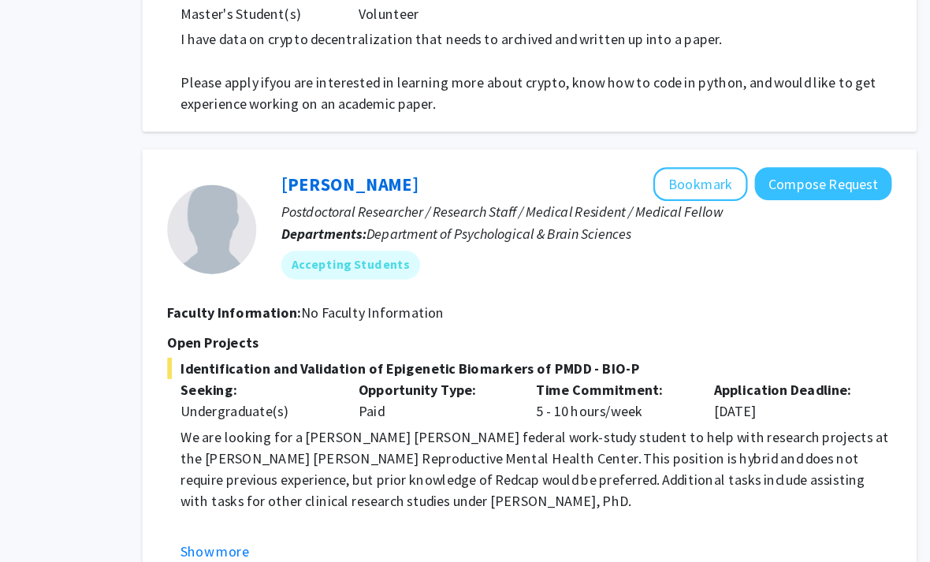
scroll to position [3490, 16]
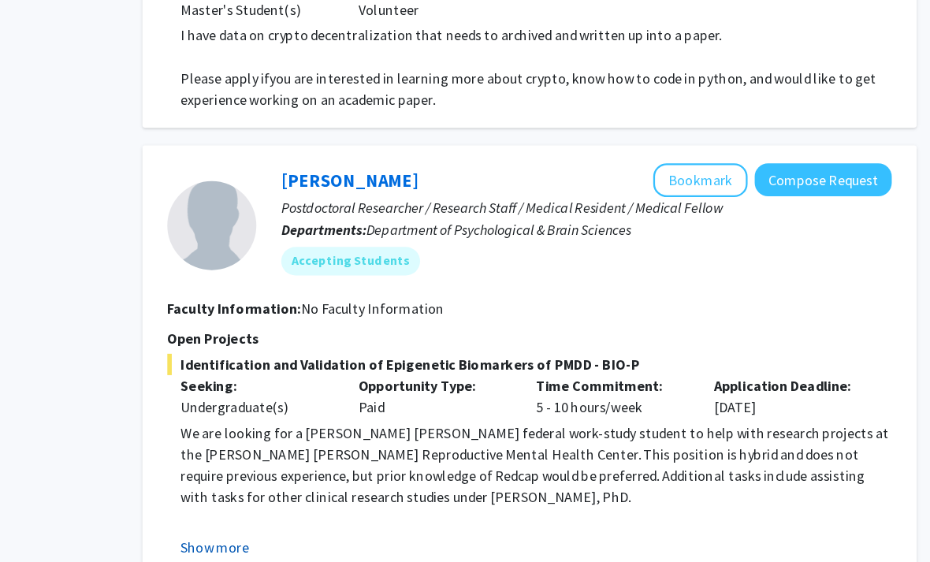
click at [266, 495] on button "Show more" at bounding box center [296, 504] width 61 height 19
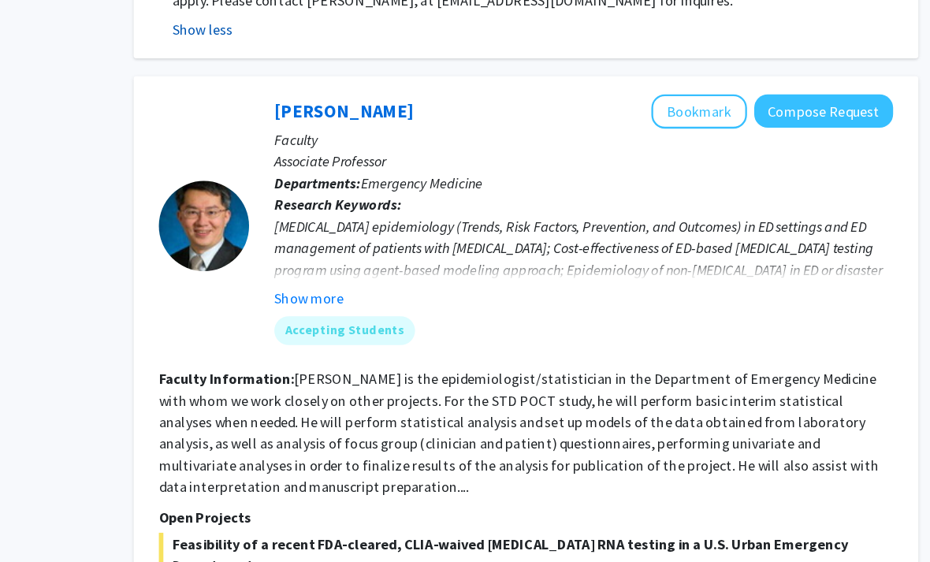
scroll to position [4137, 16]
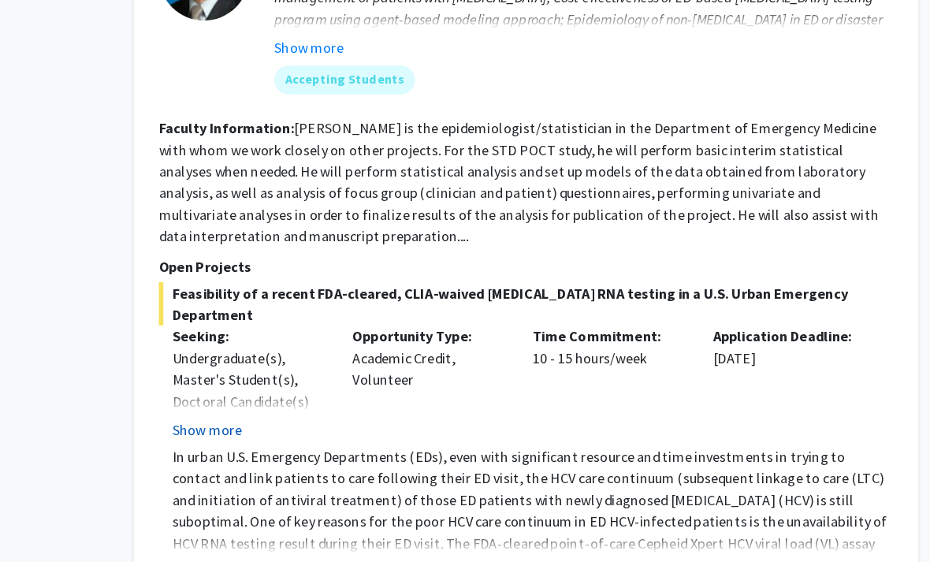
click at [266, 393] on button "Show more" at bounding box center [296, 402] width 61 height 19
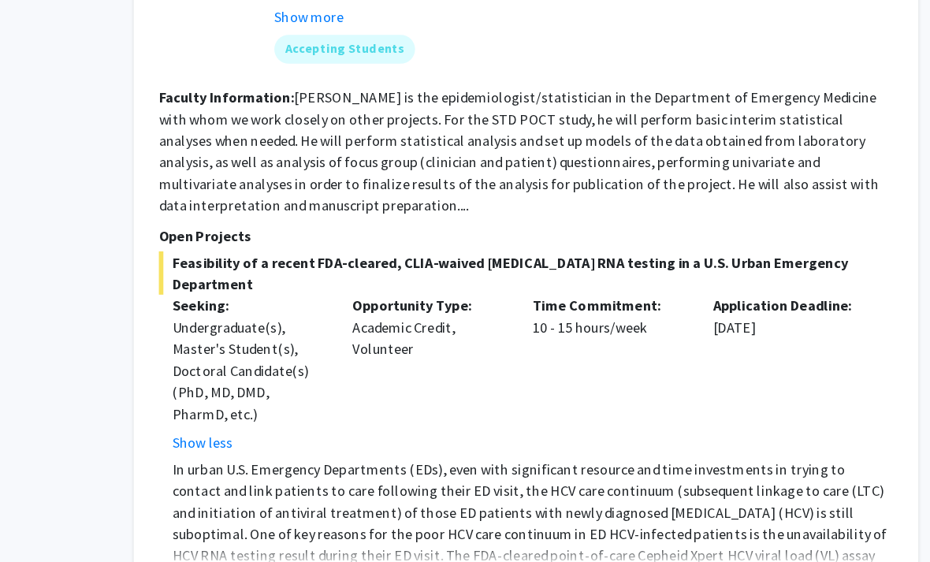
click at [266, 527] on button "Show more" at bounding box center [296, 536] width 61 height 19
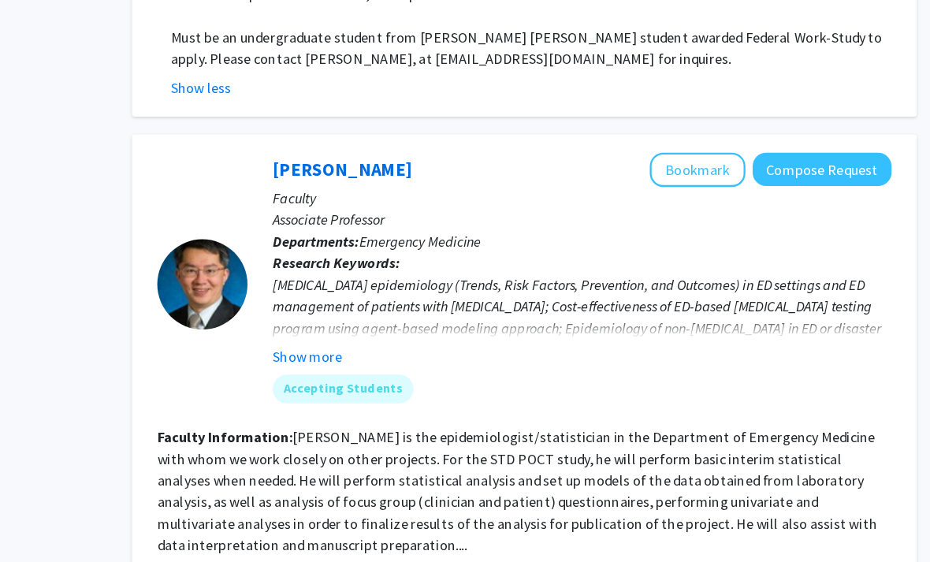
scroll to position [4103, 16]
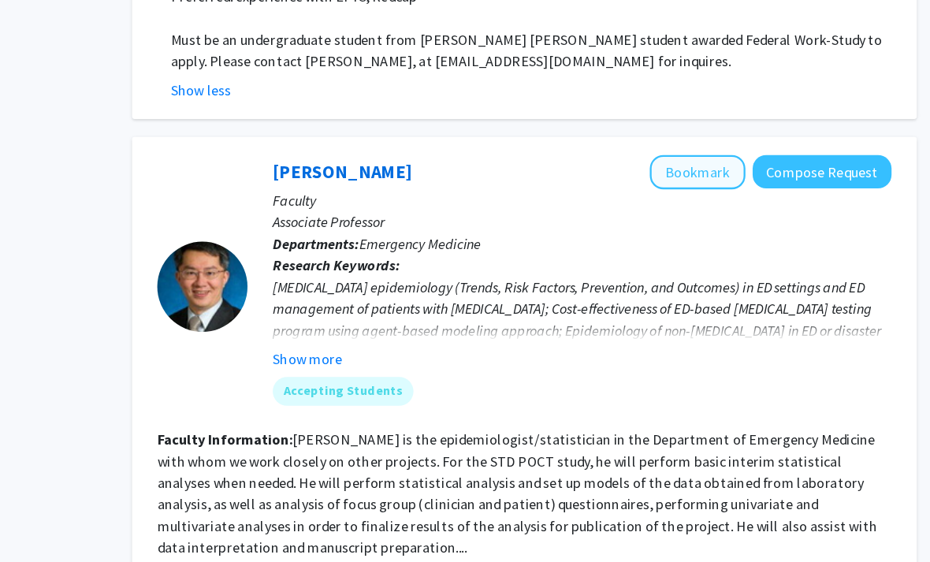
click at [685, 136] on button "Bookmark" at bounding box center [727, 151] width 84 height 30
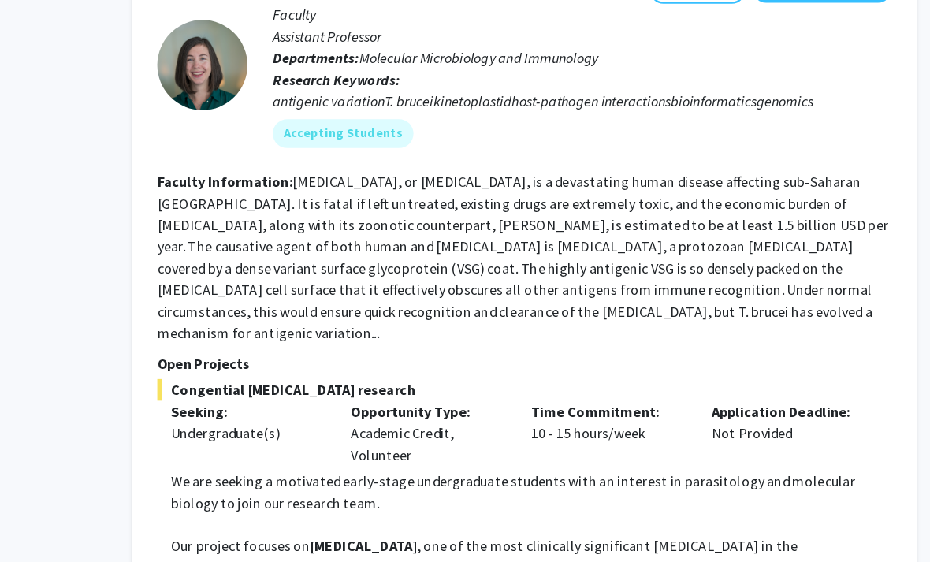
scroll to position [5197, 16]
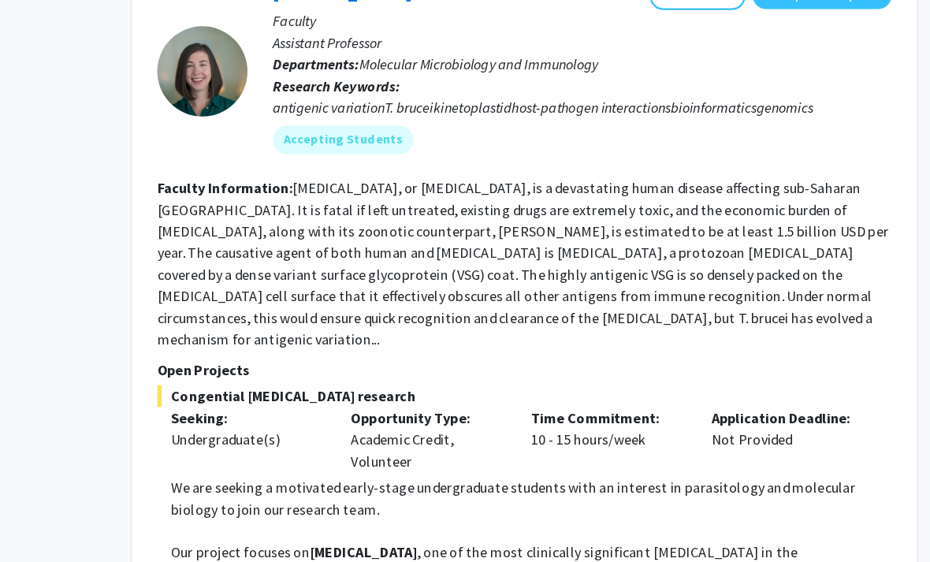
click at [266, 538] on button "Show more" at bounding box center [296, 547] width 61 height 19
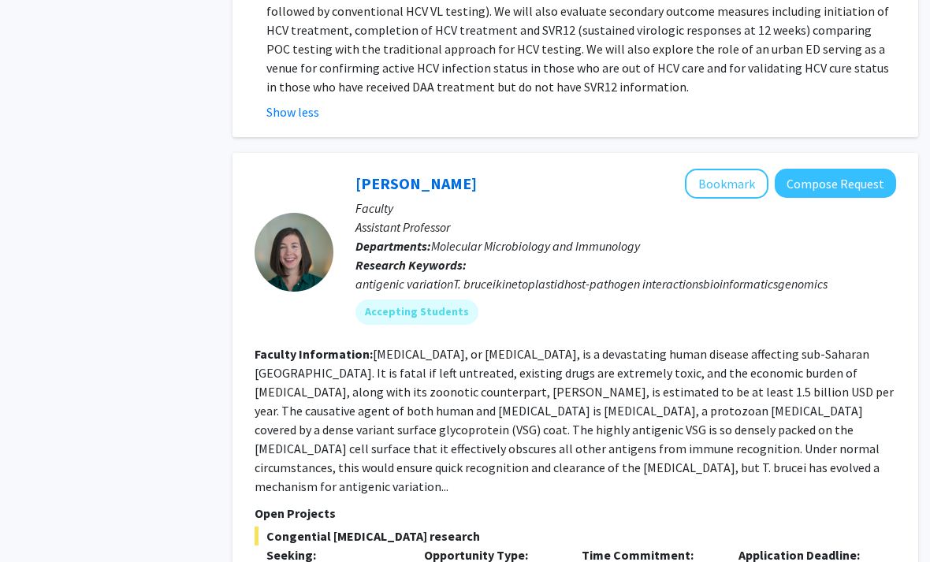
scroll to position [5022, 16]
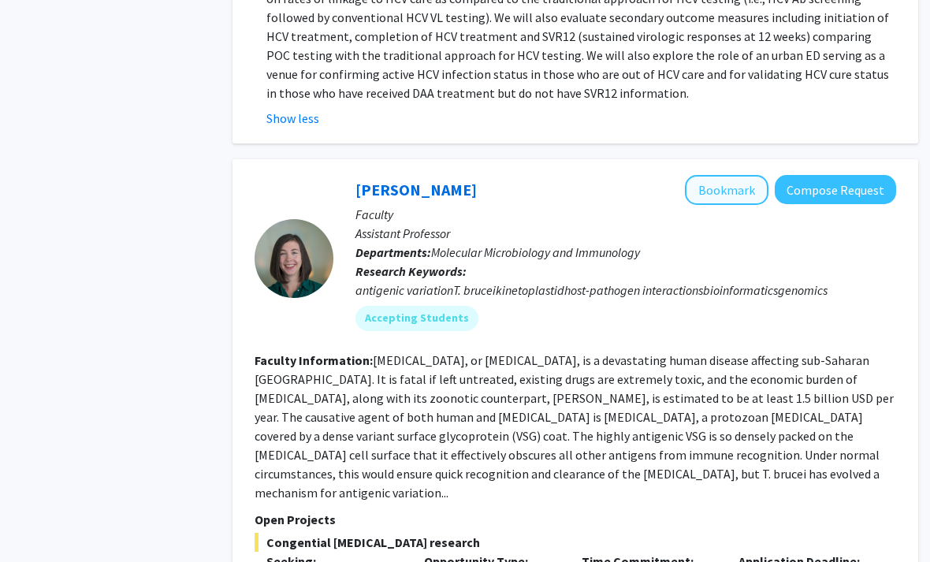
click at [732, 175] on button "Bookmark" at bounding box center [727, 190] width 84 height 30
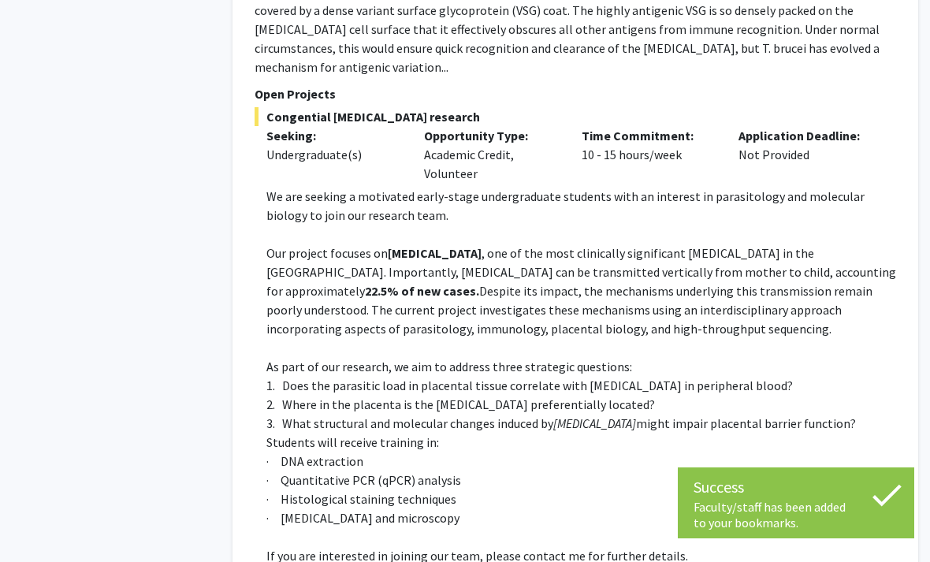
scroll to position [5462, 16]
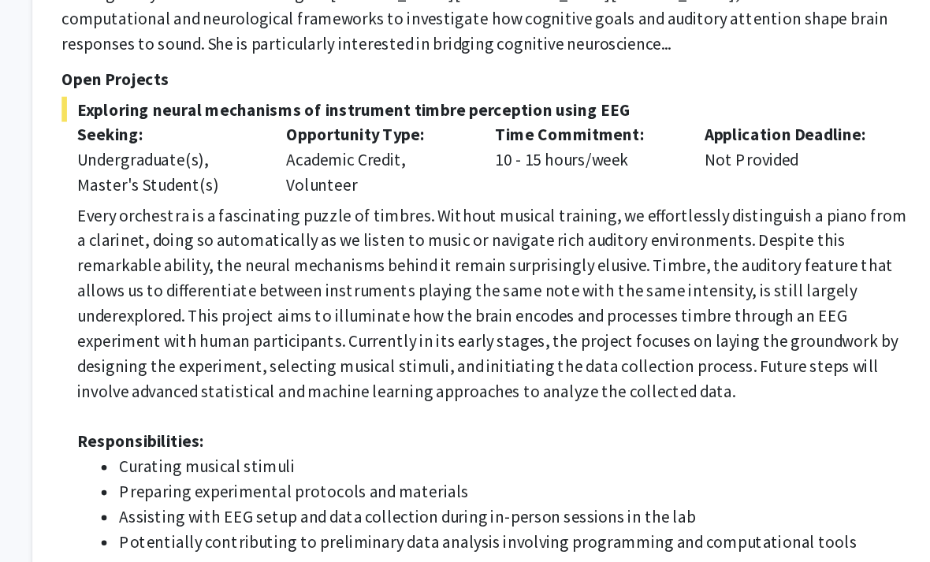
scroll to position [1108, 16]
